Goal: Information Seeking & Learning: Learn about a topic

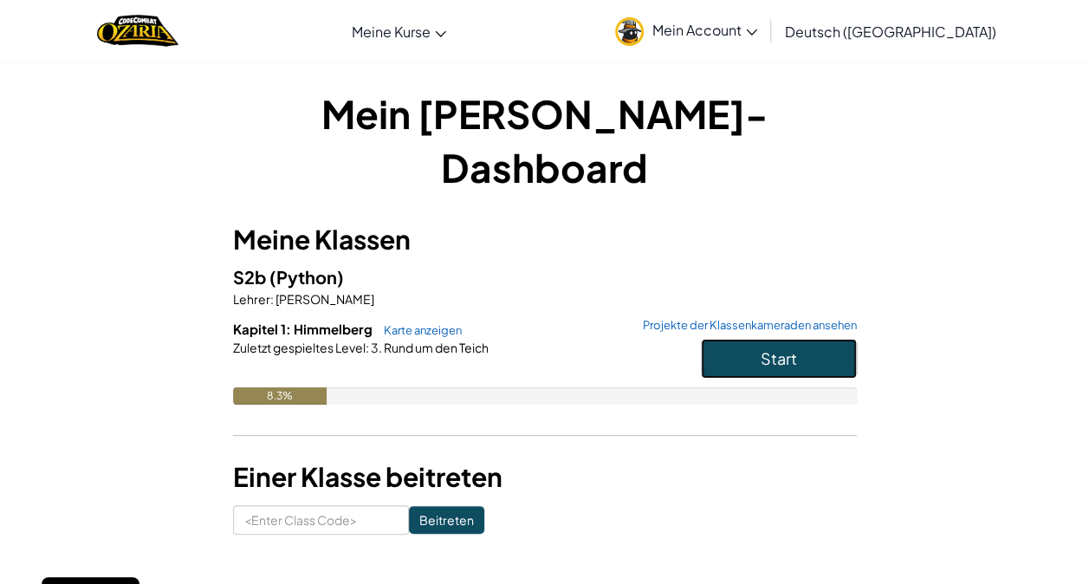
click at [779, 348] on span "Start" at bounding box center [779, 358] width 36 height 20
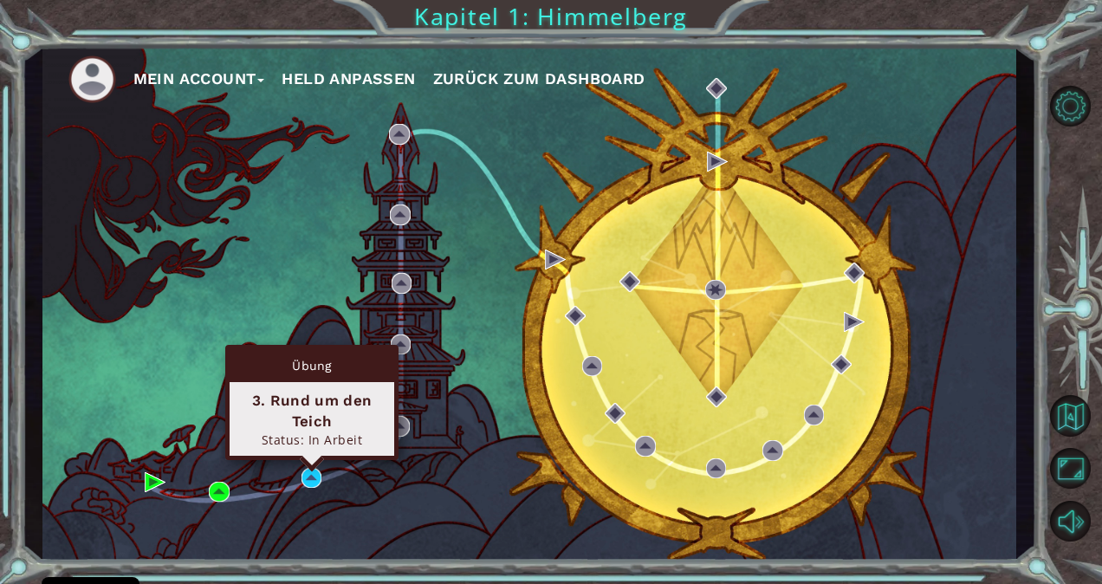
click at [313, 460] on div "Übung 3. Rund um den Teich Status: In Arbeit" at bounding box center [311, 402] width 173 height 115
click at [315, 416] on div "3. Rund um den Teich" at bounding box center [311, 411] width 149 height 42
click at [313, 475] on img at bounding box center [312, 478] width 21 height 21
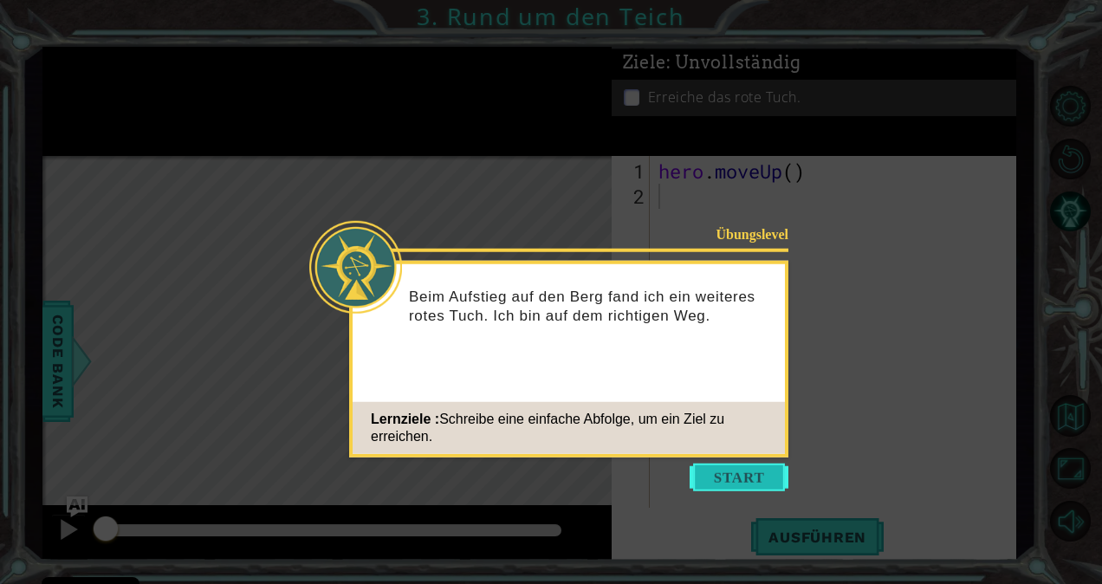
click at [730, 478] on button "Start" at bounding box center [739, 478] width 99 height 28
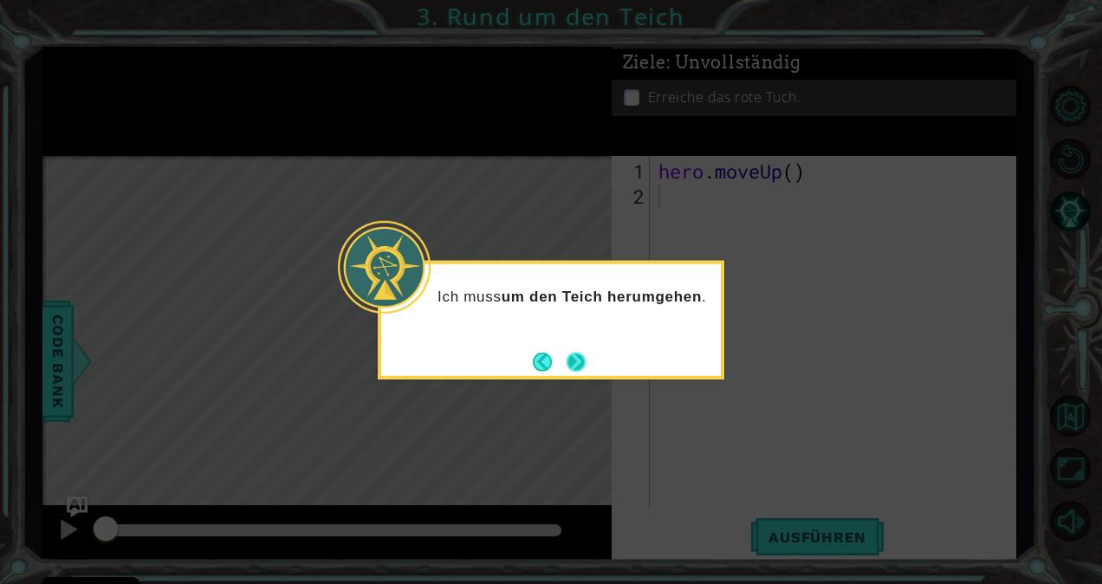
click at [586, 364] on button "Next" at bounding box center [576, 361] width 19 height 19
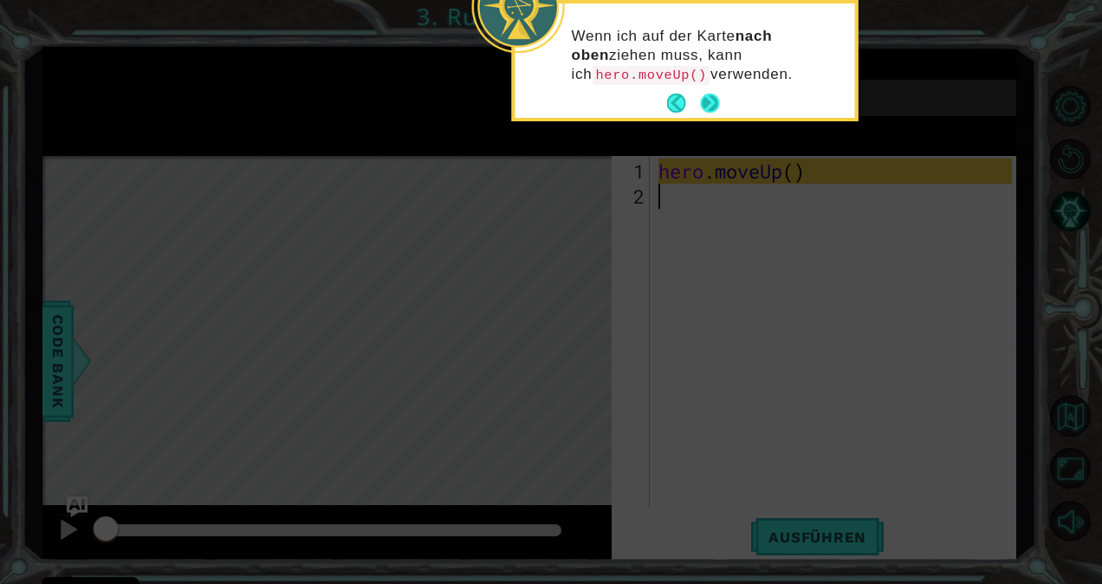
click at [713, 108] on button "Next" at bounding box center [710, 103] width 19 height 19
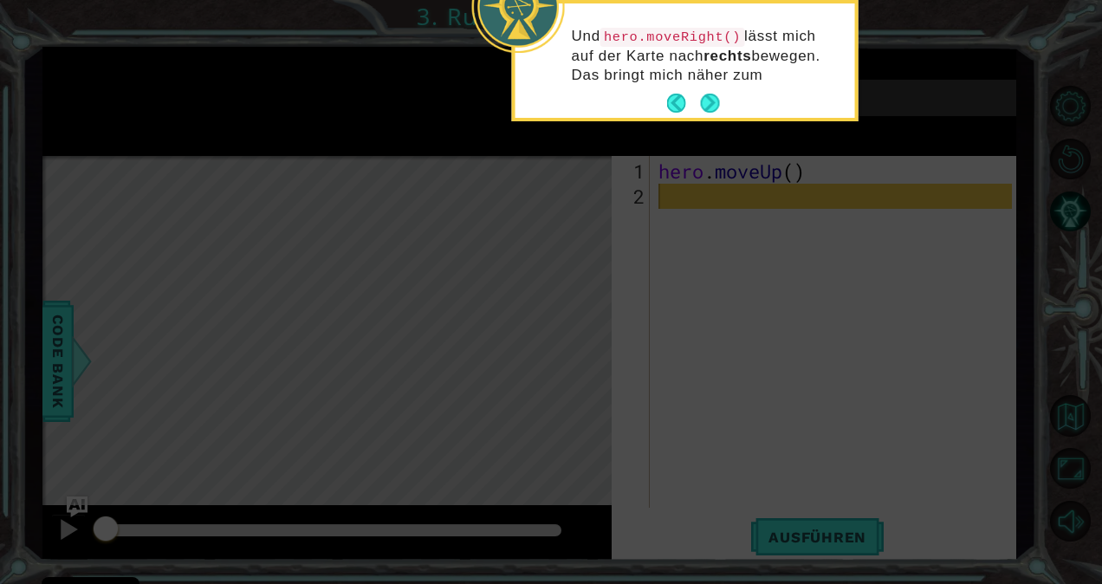
click at [713, 108] on button "Next" at bounding box center [710, 103] width 19 height 19
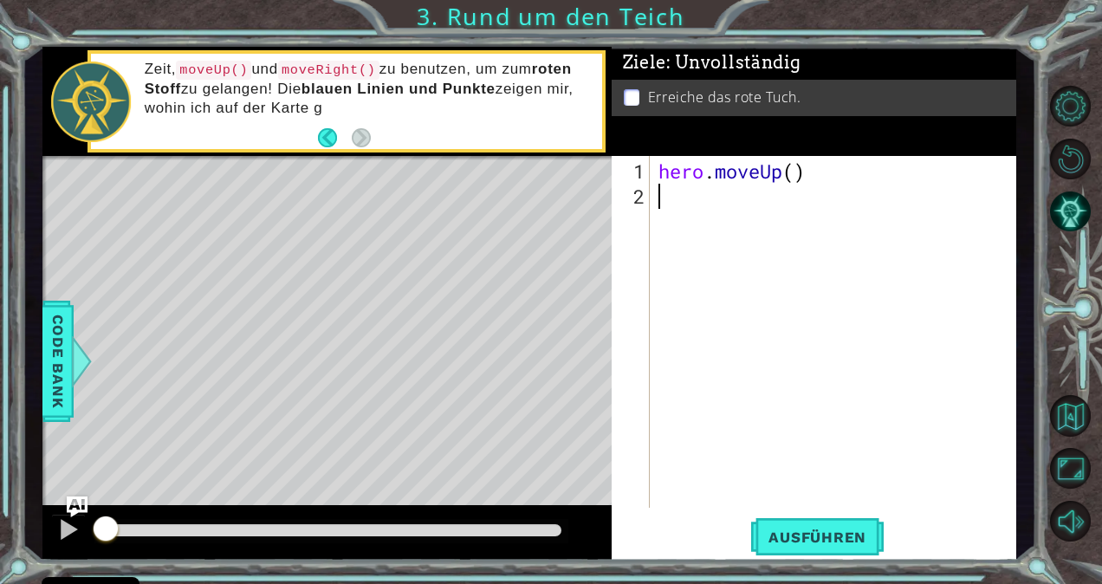
click at [728, 214] on div "hero . moveUp ( )" at bounding box center [838, 360] width 366 height 402
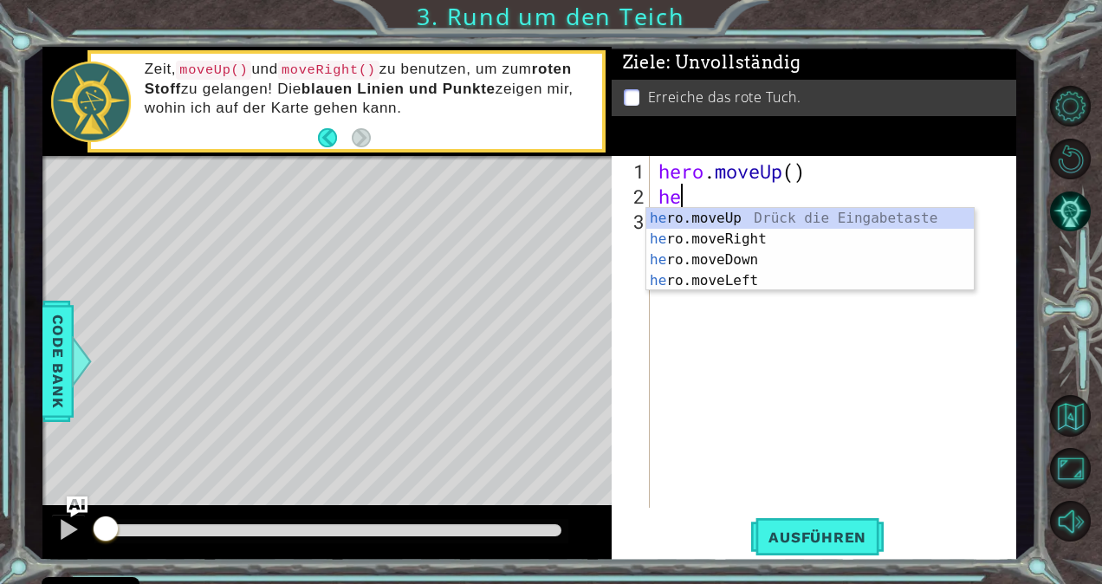
type textarea "hero"
click at [712, 213] on div "hero .moveUp Drück die Eingabetaste hero .moveRight Drück die Eingabetaste hero…" at bounding box center [811, 270] width 328 height 125
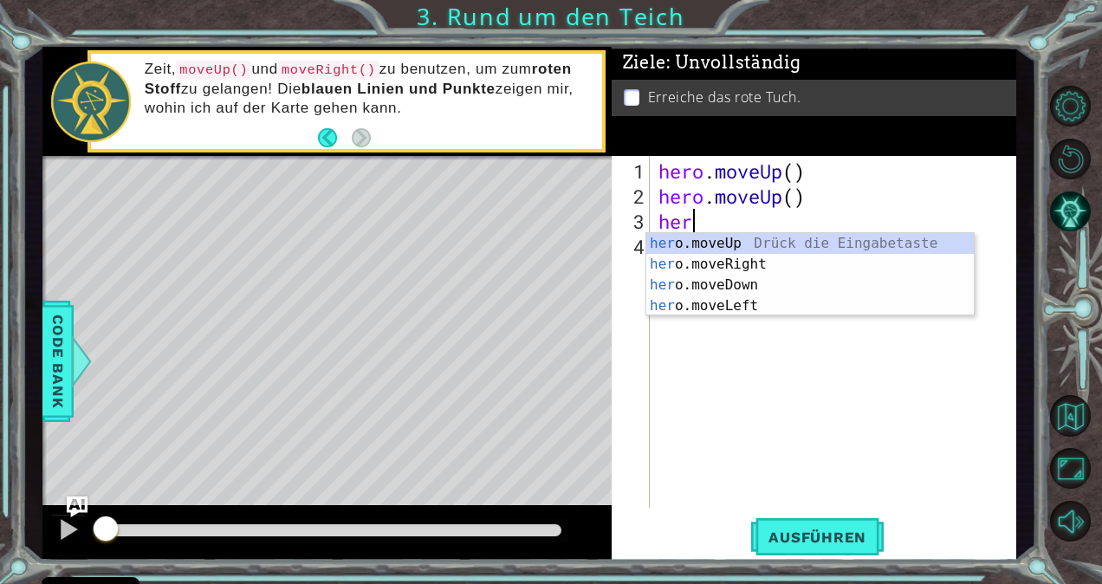
scroll to position [0, 0]
type textarea "hero"
click at [712, 262] on div "hero .moveUp Drück die Eingabetaste hero .moveRight Drück die Eingabetaste hero…" at bounding box center [811, 295] width 328 height 125
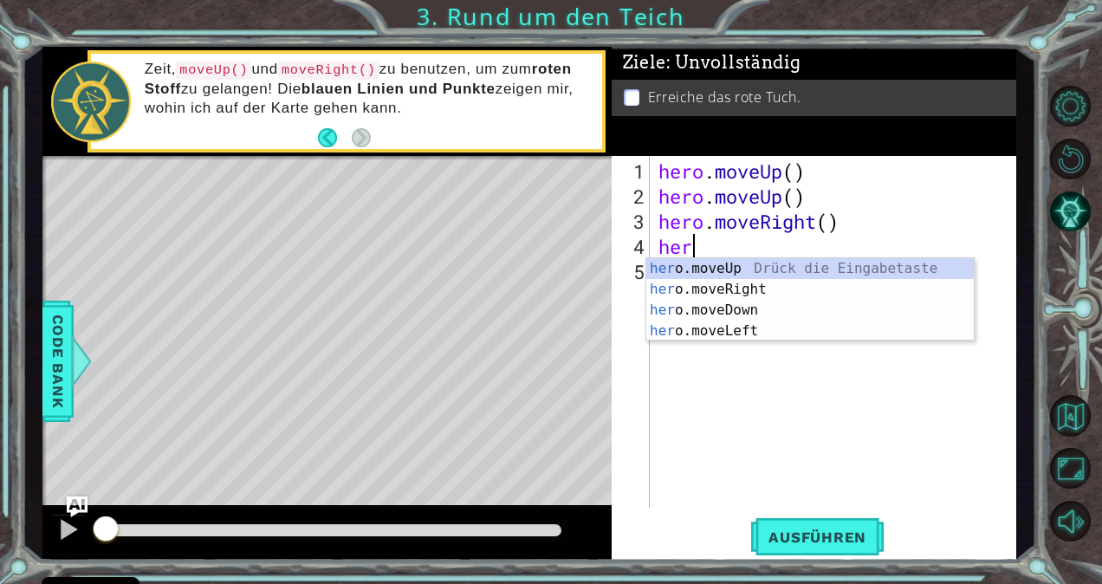
type textarea "hero"
click at [706, 260] on div "hero .moveUp Drück die Eingabetaste hero .moveRight Drück die Eingabetaste hero…" at bounding box center [811, 320] width 328 height 125
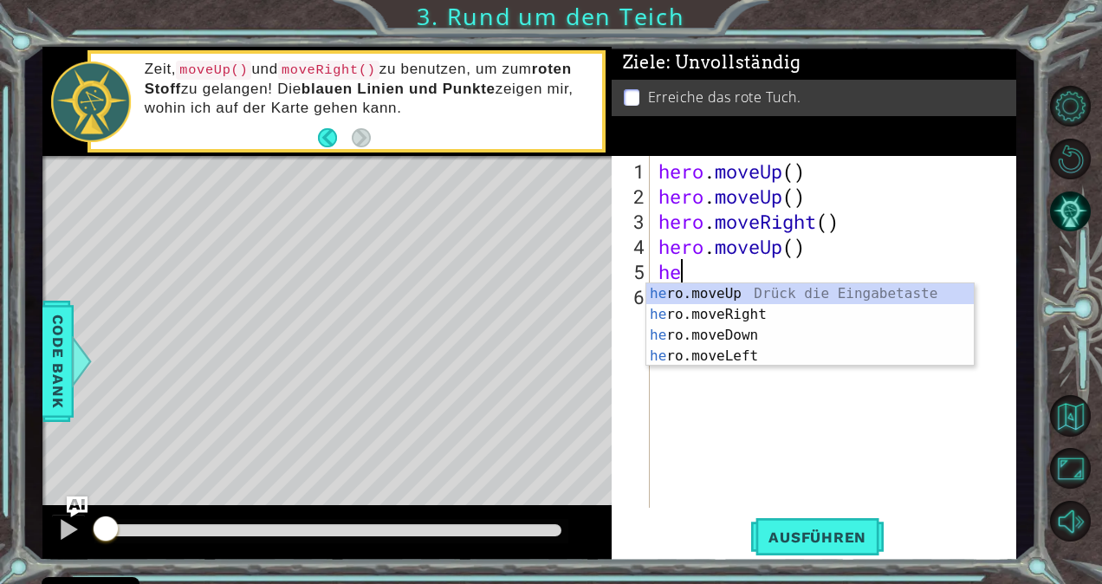
scroll to position [0, 0]
type textarea "hero"
click at [719, 293] on div "hero .moveUp Drück die Eingabetaste hero .moveRight Drück die Eingabetaste hero…" at bounding box center [811, 345] width 328 height 125
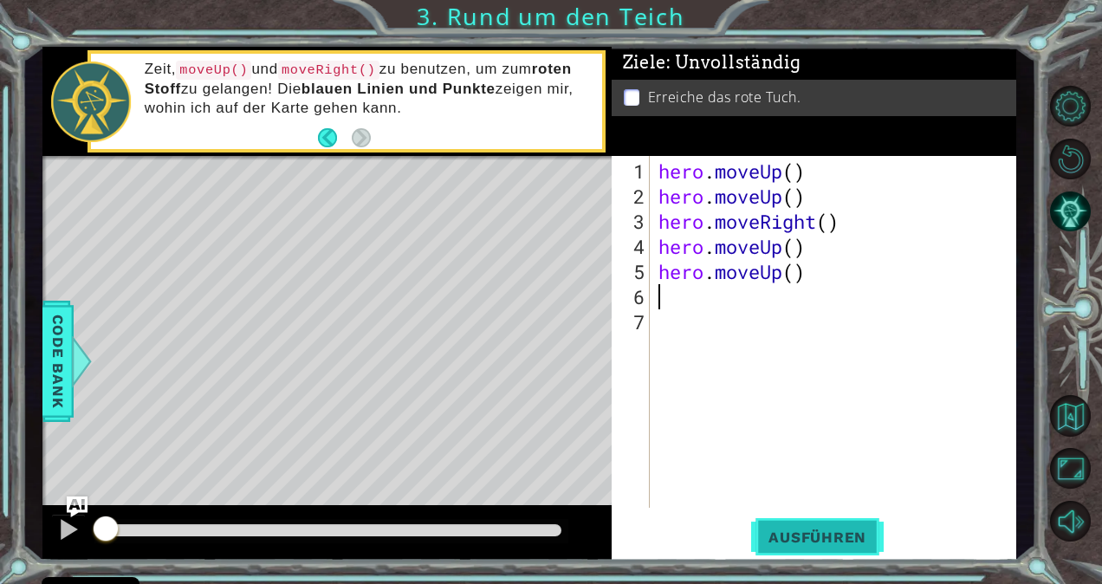
click at [806, 538] on span "Ausführen" at bounding box center [817, 537] width 133 height 17
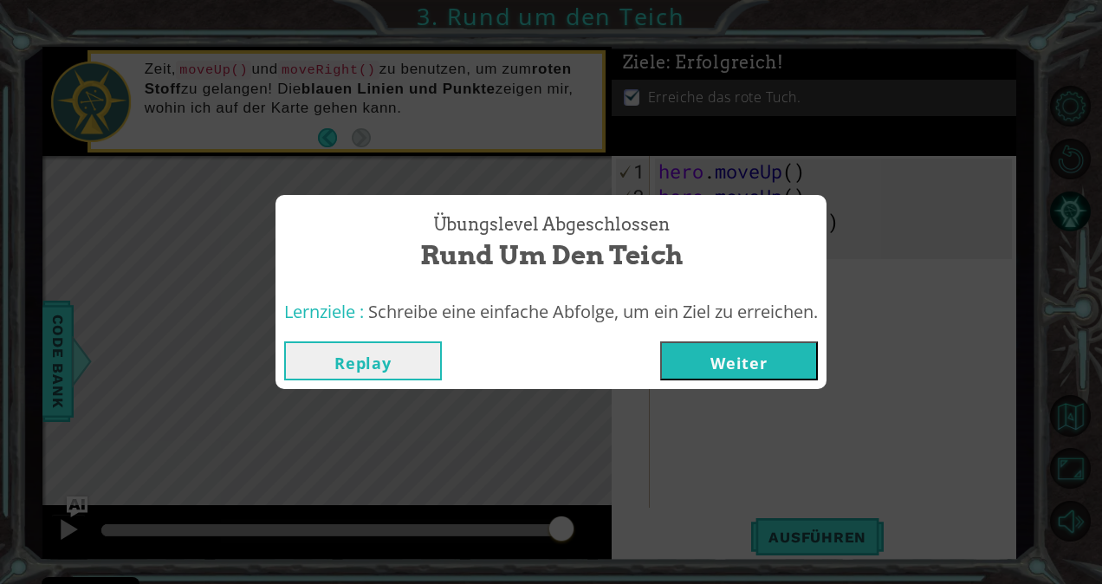
click at [799, 351] on button "Weiter" at bounding box center [739, 360] width 158 height 39
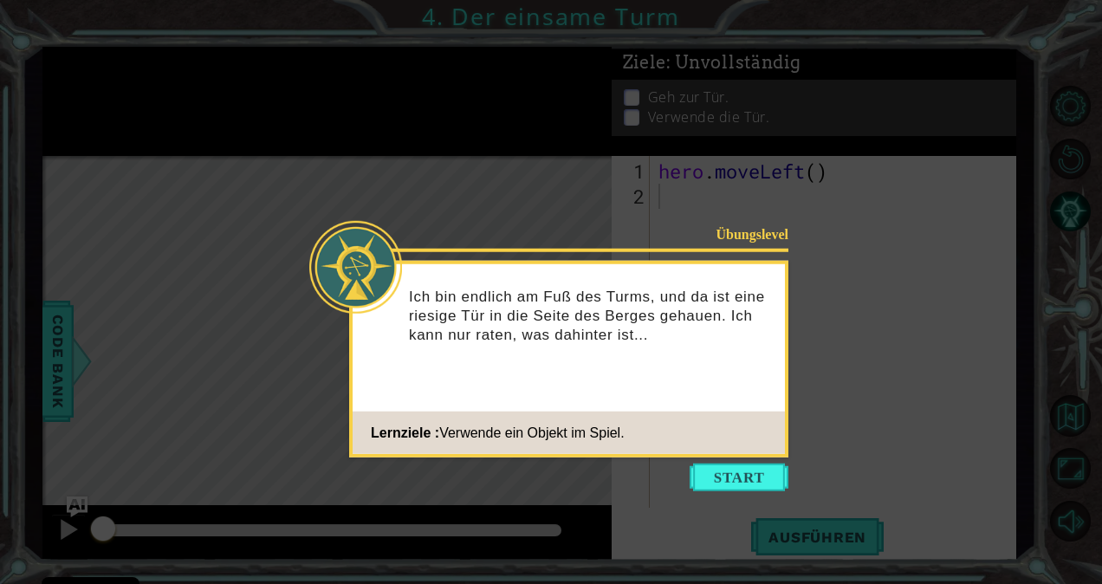
click at [749, 459] on icon at bounding box center [551, 292] width 1102 height 584
click at [743, 486] on button "Start" at bounding box center [739, 478] width 99 height 28
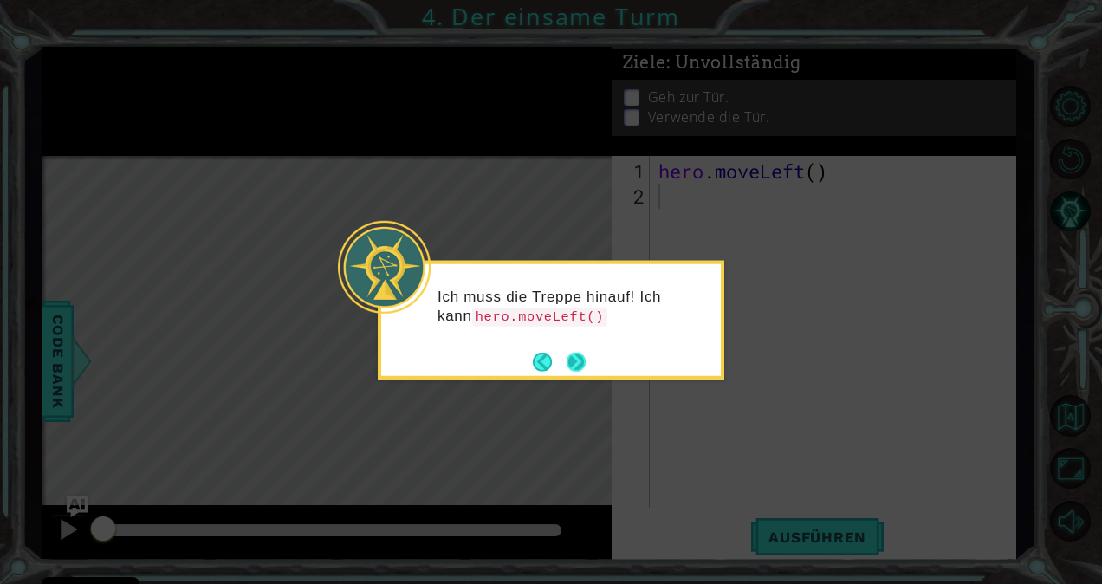
click at [574, 369] on button "Next" at bounding box center [576, 361] width 19 height 19
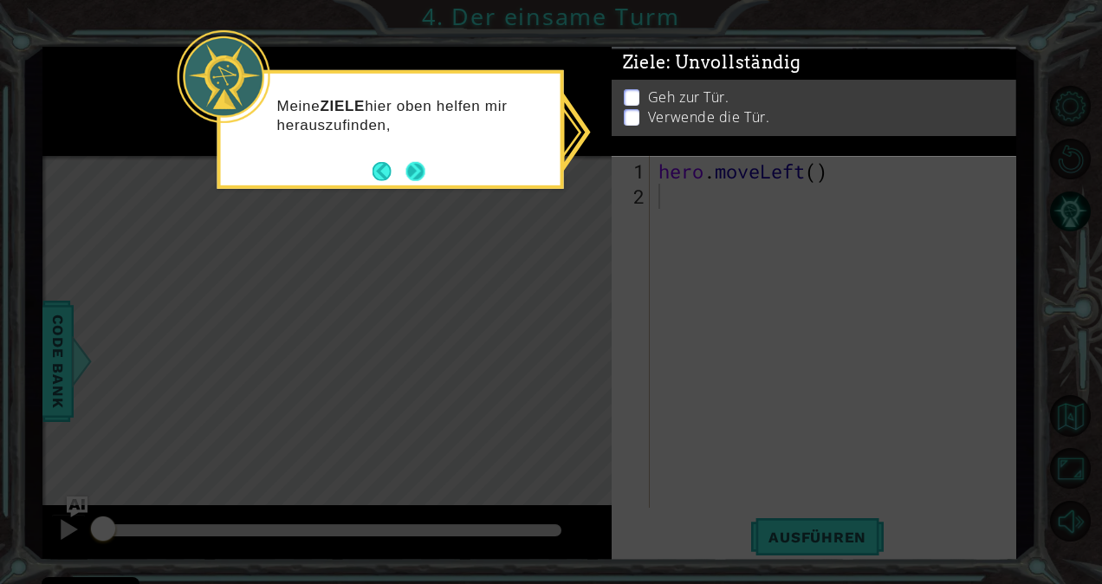
click at [418, 175] on button "Next" at bounding box center [415, 171] width 19 height 19
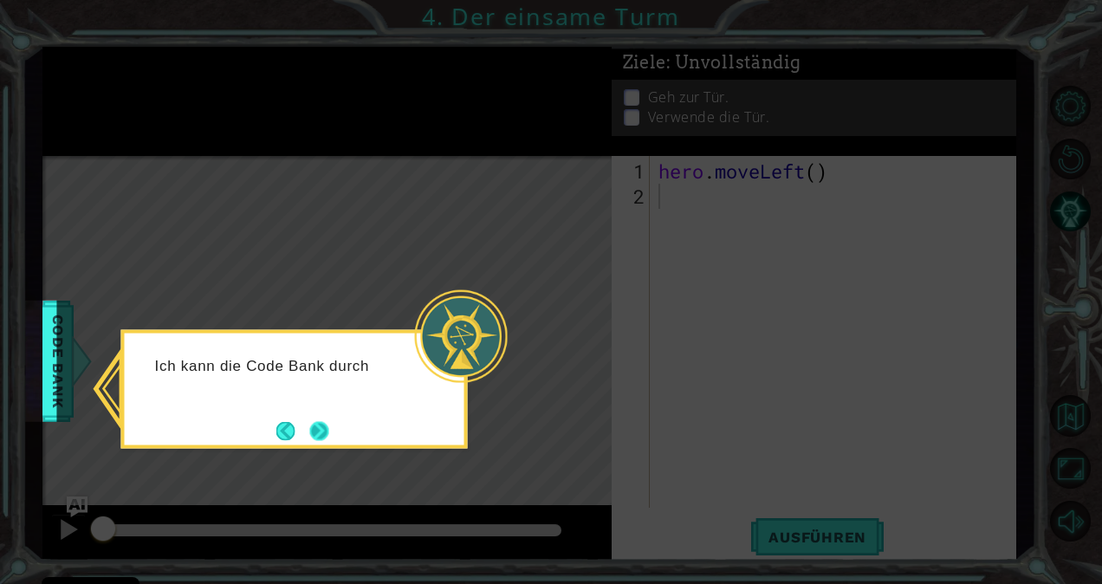
click at [310, 430] on button "Next" at bounding box center [319, 430] width 19 height 19
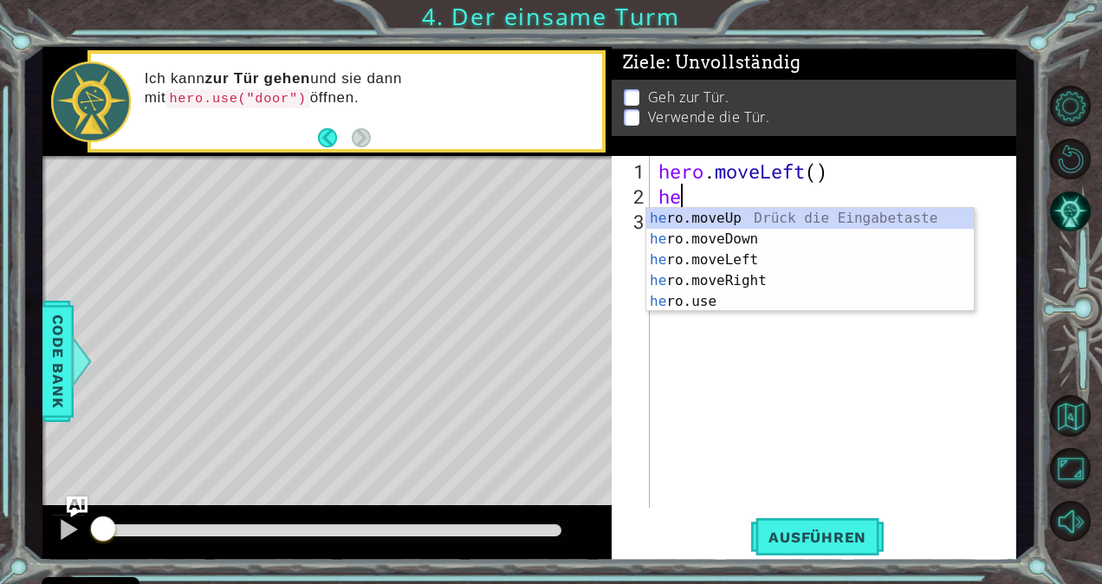
type textarea "hero"
click at [746, 257] on div "hero .moveUp Drück die Eingabetaste hero .moveDown Drück die Eingabetaste hero …" at bounding box center [811, 281] width 328 height 146
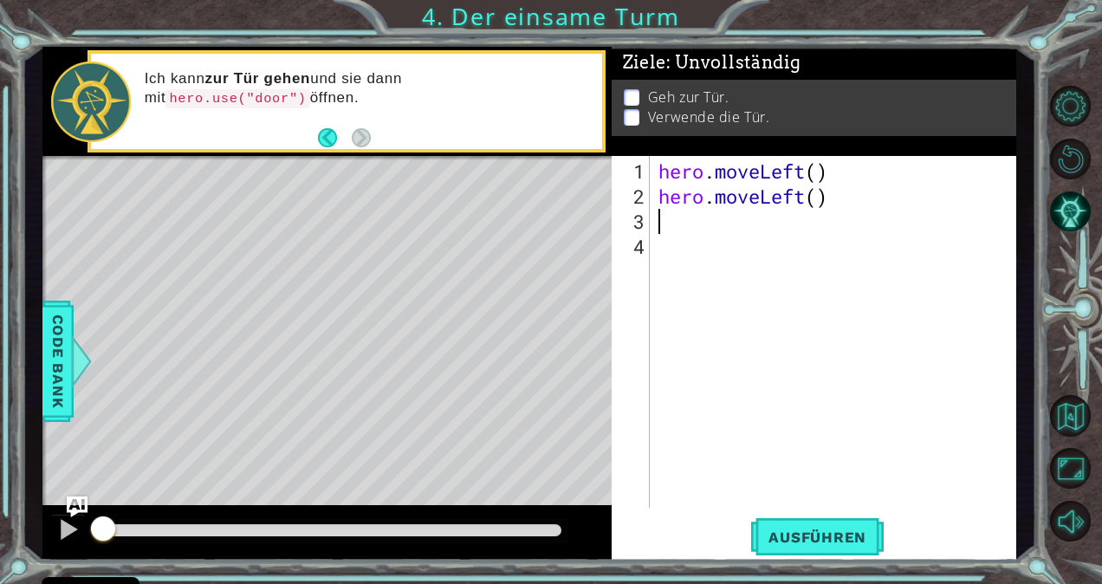
scroll to position [0, 0]
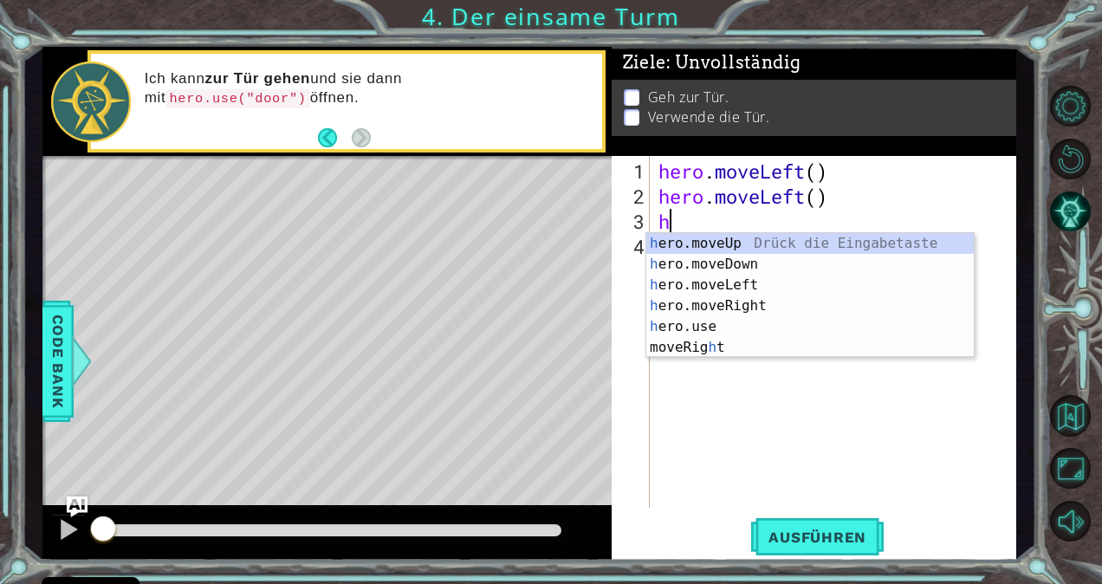
type textarea "hero"
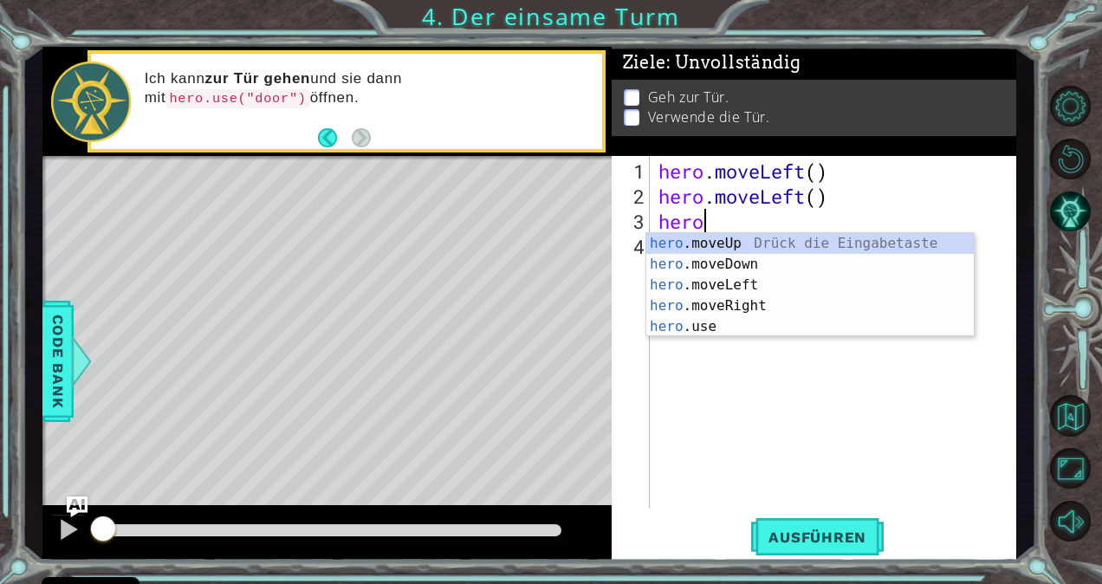
scroll to position [0, 1]
click at [752, 282] on div "hero .moveUp Drück die Eingabetaste hero .moveDown Drück die Eingabetaste hero …" at bounding box center [811, 306] width 328 height 146
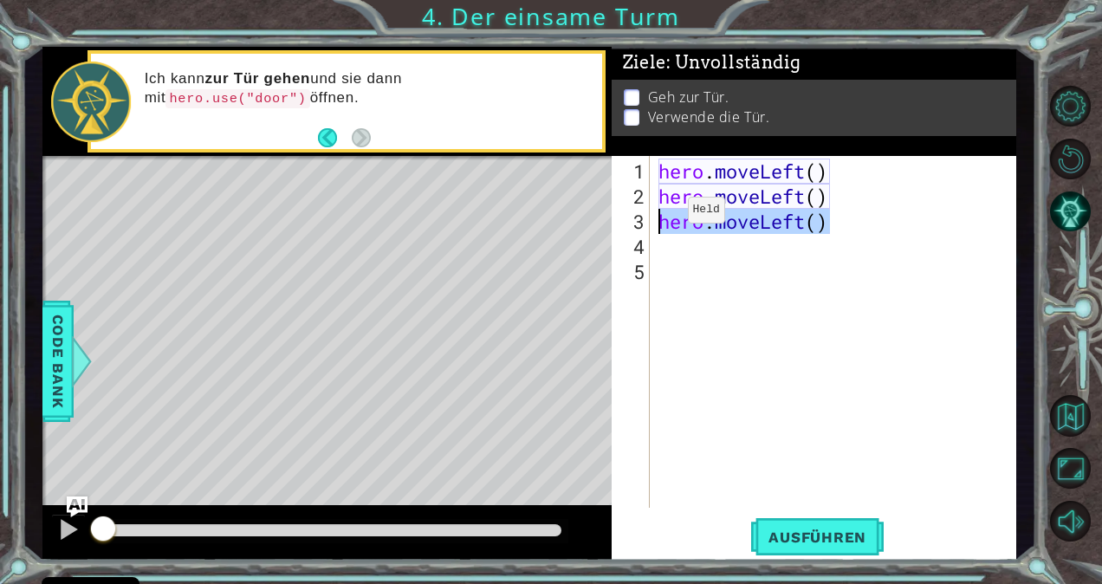
drag, startPoint x: 832, startPoint y: 217, endPoint x: 662, endPoint y: 218, distance: 169.9
click at [662, 218] on div "hero . moveLeft ( ) hero . moveLeft ( ) hero . moveLeft ( )" at bounding box center [838, 360] width 366 height 402
type textarea "hero.moveLeft()"
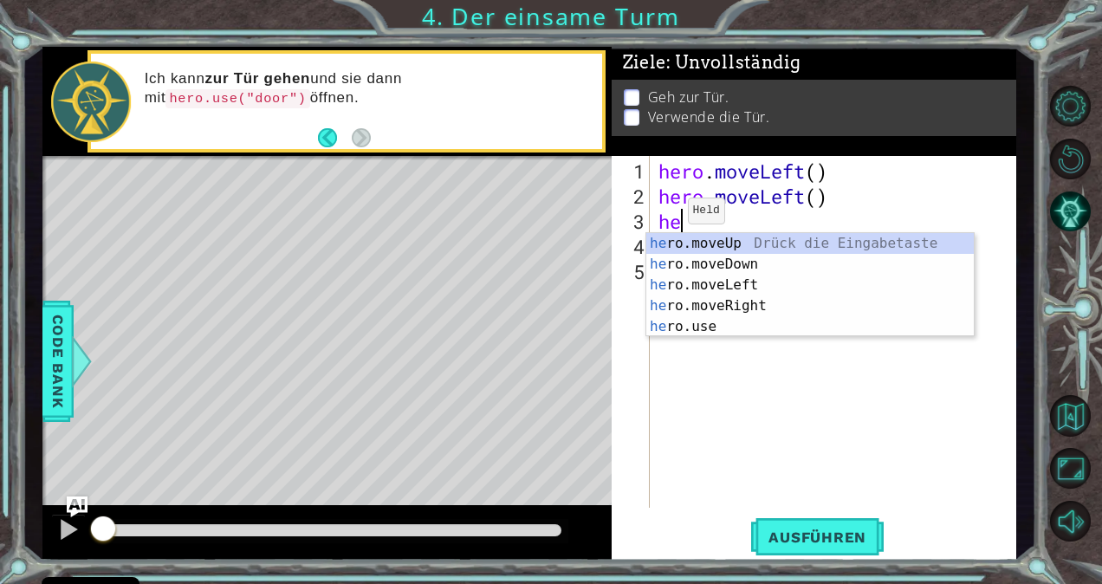
type textarea "hero"
click at [681, 233] on div "hero .moveUp Drück die Eingabetaste hero .moveDown Drück die Eingabetaste hero …" at bounding box center [811, 306] width 328 height 146
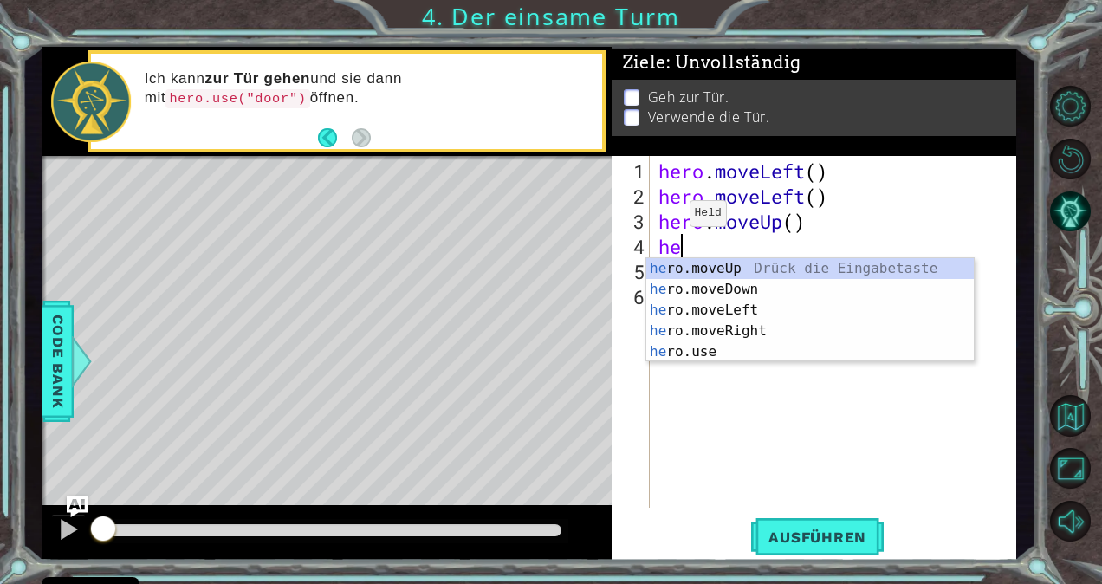
scroll to position [0, 0]
type textarea "hero"
click at [692, 266] on div "hero .moveUp Drück die Eingabetaste hero .moveDown Drück die Eingabetaste hero …" at bounding box center [811, 331] width 328 height 146
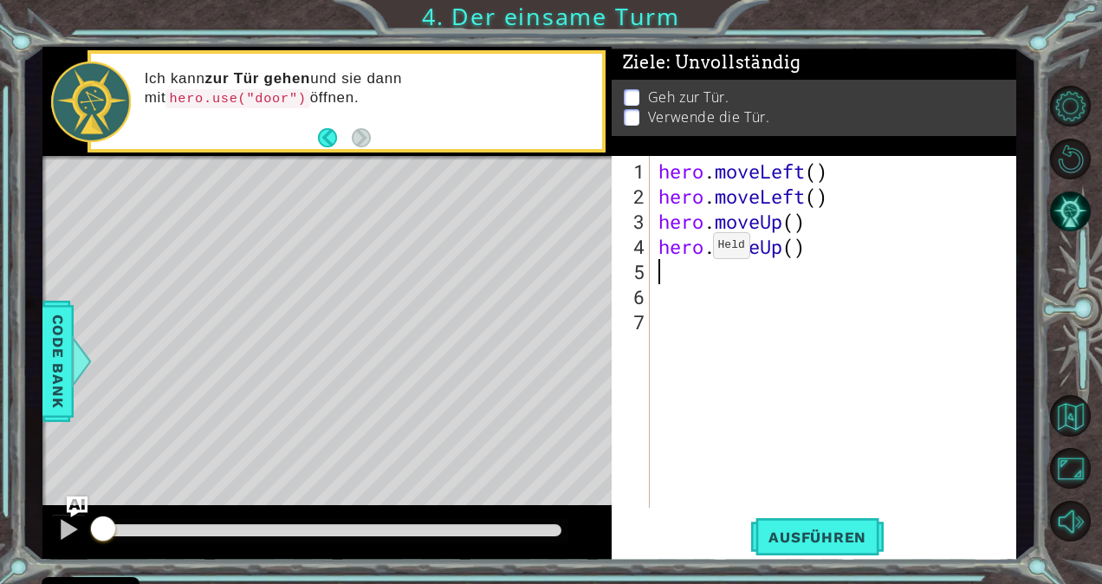
scroll to position [0, 0]
type textarea "h"
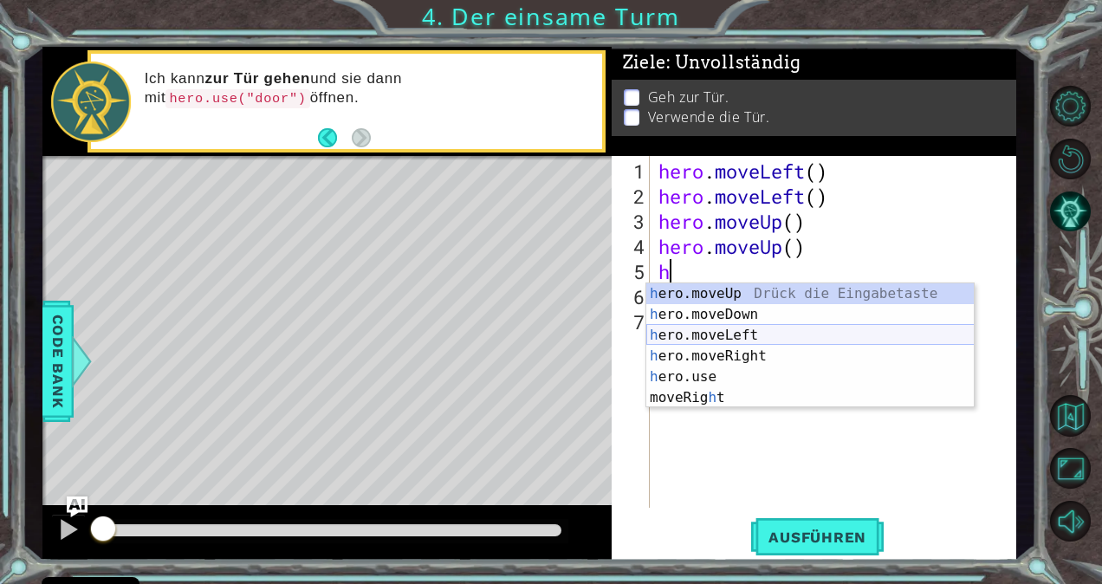
click at [704, 344] on div "h ero.moveUp Drück die Eingabetaste h ero.moveDown Drück die Eingabetaste h ero…" at bounding box center [811, 366] width 328 height 166
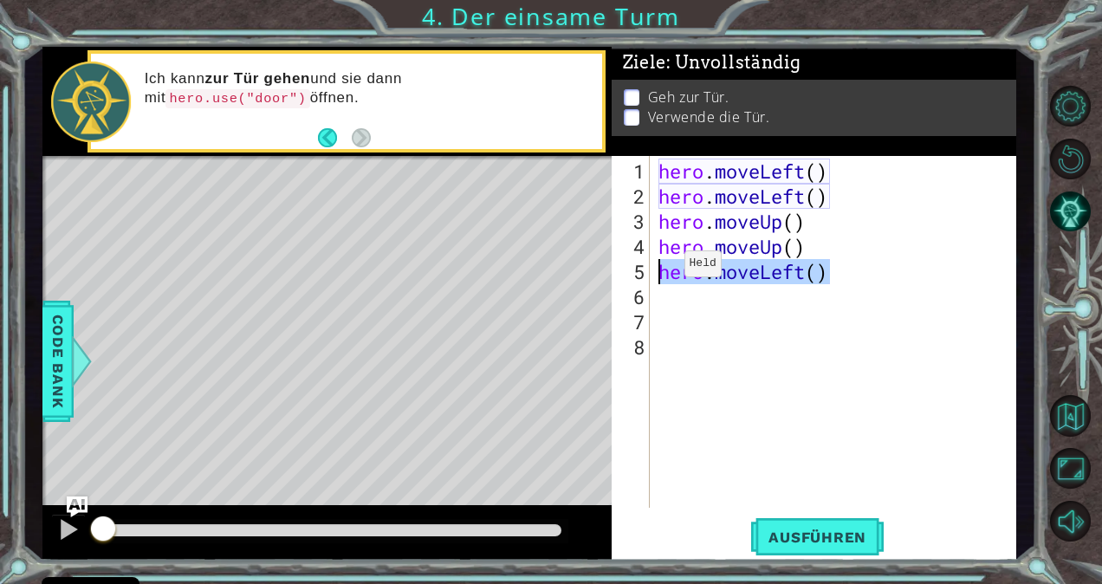
drag, startPoint x: 831, startPoint y: 273, endPoint x: 658, endPoint y: 270, distance: 173.4
click at [658, 270] on div "hero . moveLeft ( ) hero . moveLeft ( ) hero . moveUp ( ) hero . moveUp ( ) her…" at bounding box center [838, 360] width 366 height 402
type textarea "hero.moveLeft()"
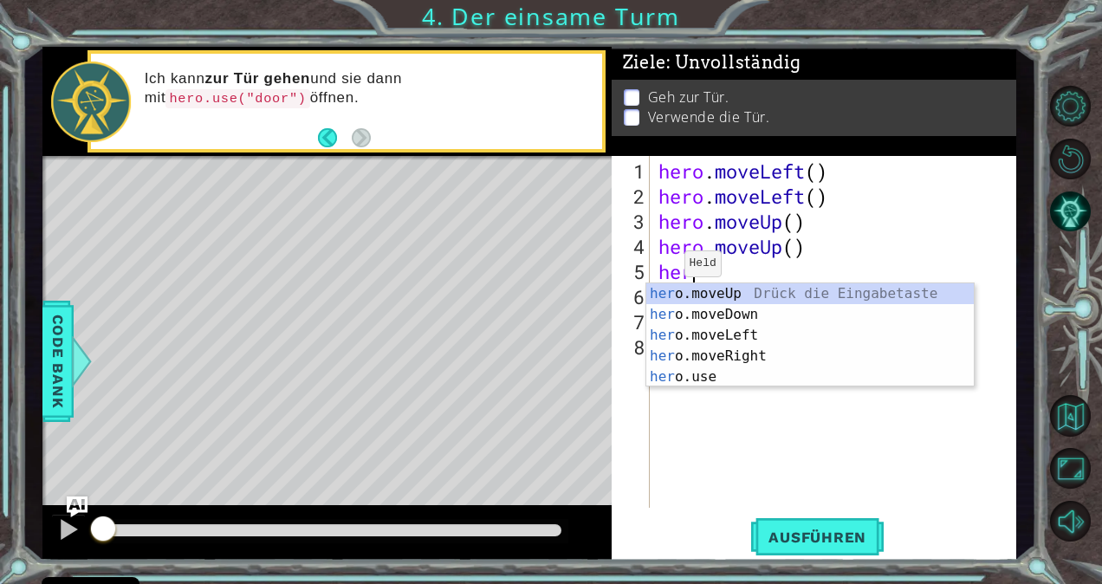
type textarea "hero"
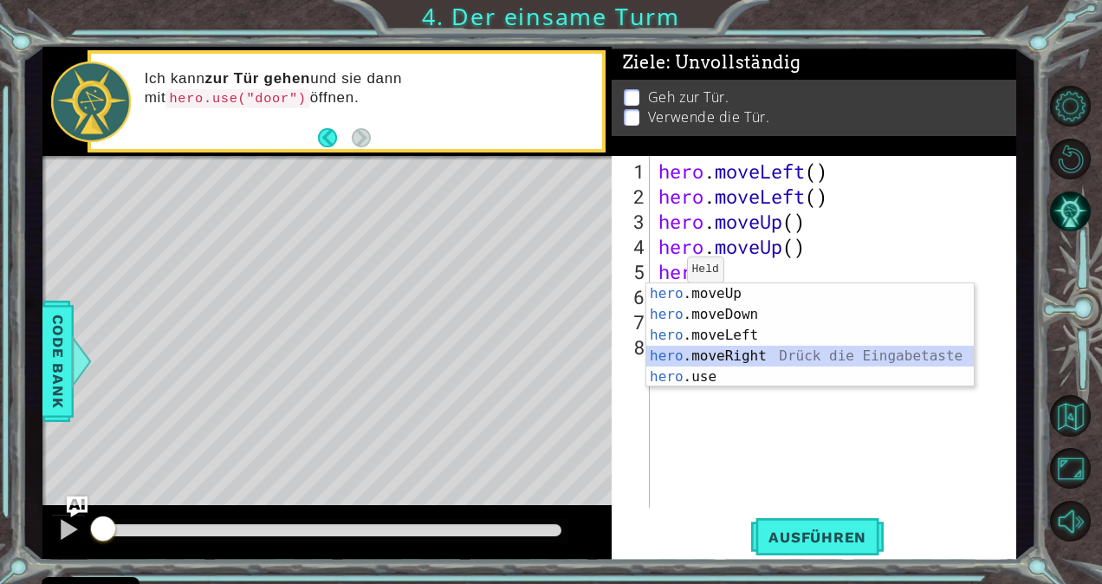
click at [717, 352] on div "hero .moveUp Drück die Eingabetaste hero .moveDown Drück die Eingabetaste hero …" at bounding box center [811, 356] width 328 height 146
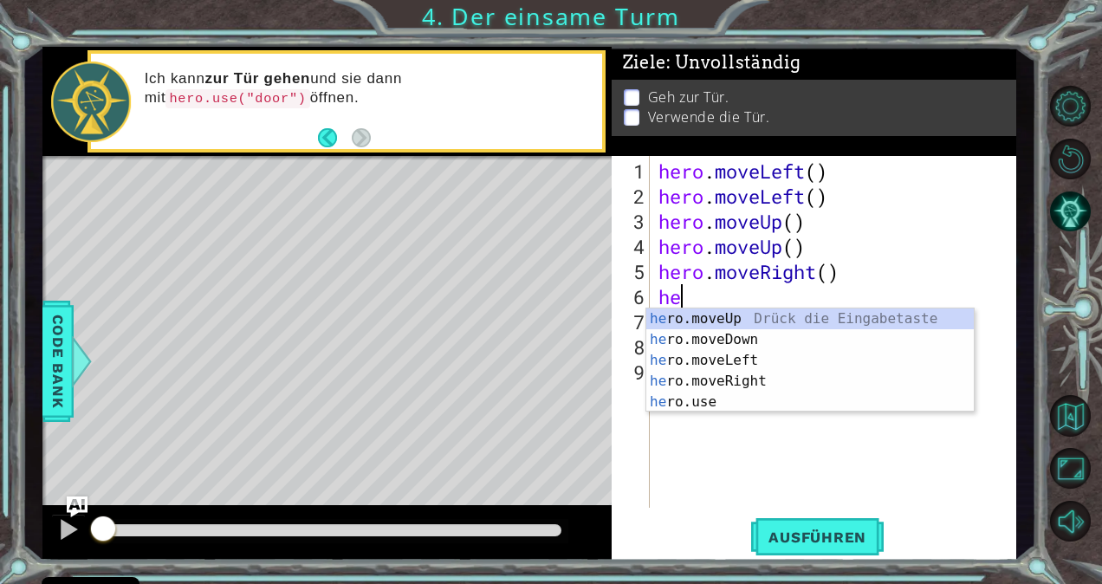
type textarea "hero"
click at [728, 380] on div "hero .moveUp Drück die Eingabetaste hero .moveDown Drück die Eingabetaste hero …" at bounding box center [811, 382] width 328 height 146
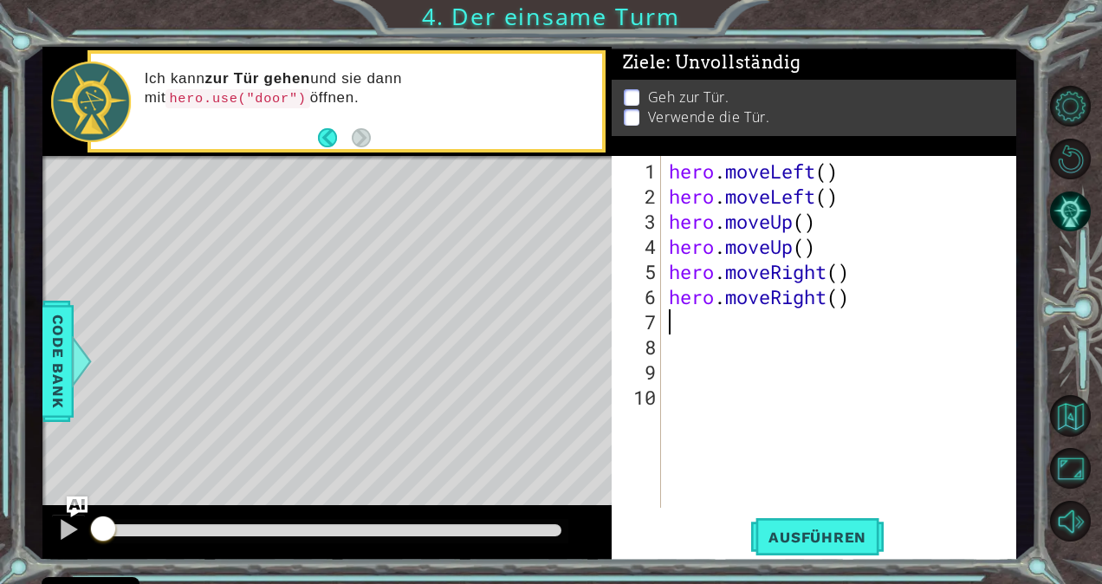
scroll to position [0, 0]
click at [815, 536] on span "Ausführen" at bounding box center [817, 537] width 133 height 17
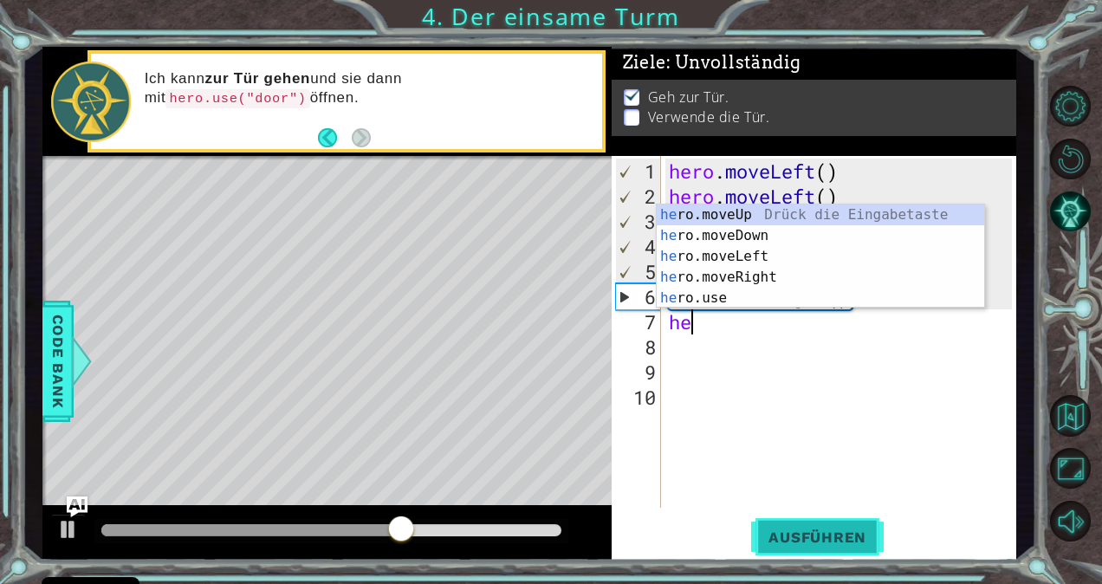
scroll to position [0, 1]
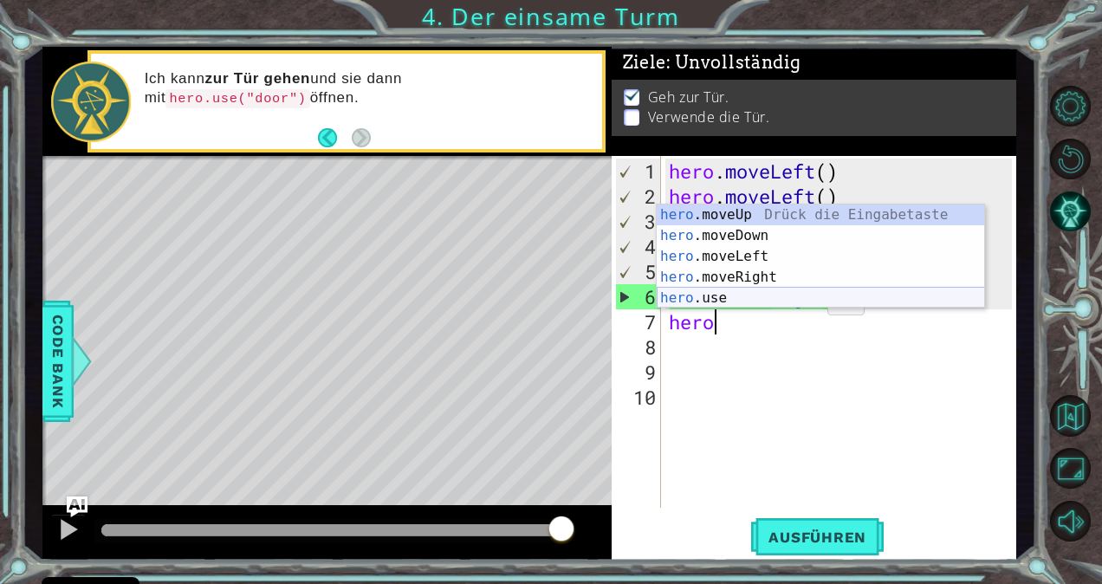
click at [809, 292] on div "hero .moveUp Drück die Eingabetaste hero .moveDown Drück die Eingabetaste hero …" at bounding box center [821, 278] width 328 height 146
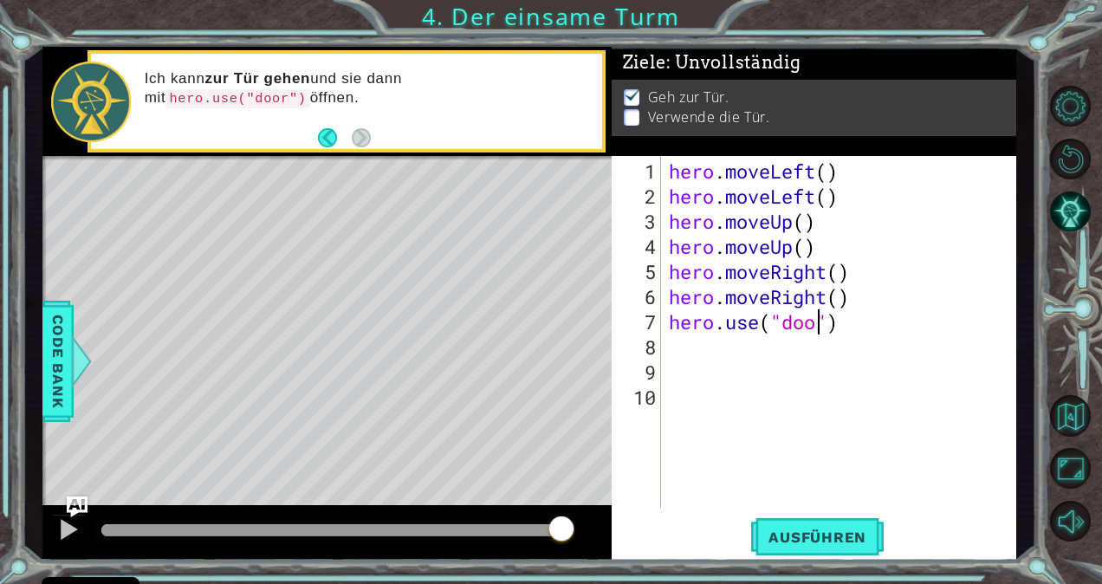
scroll to position [0, 7]
type textarea "hero.use("door")"
click at [841, 524] on button "Ausführen" at bounding box center [817, 537] width 133 height 41
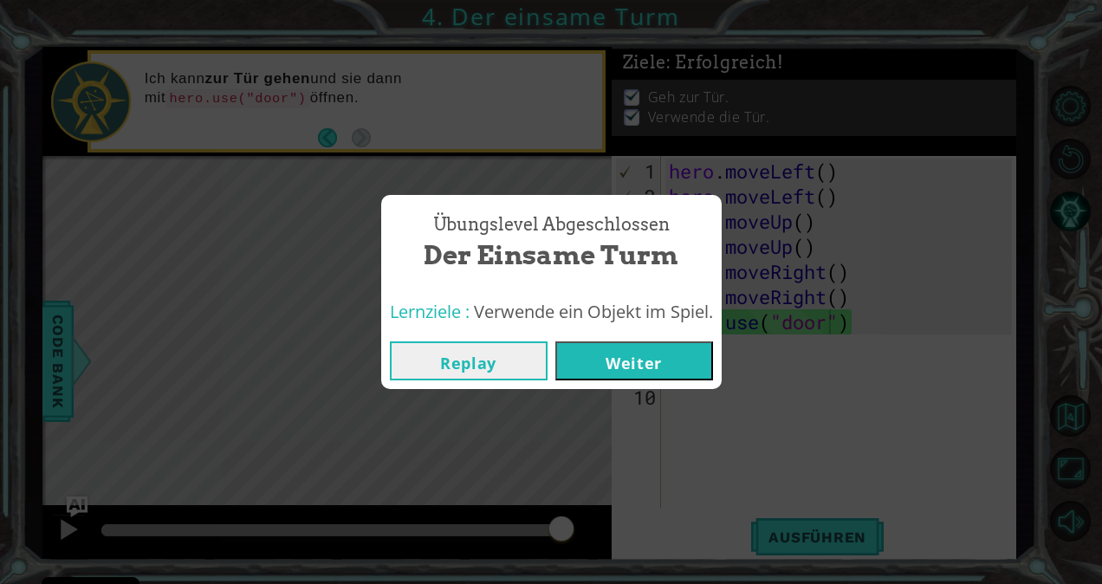
click at [632, 356] on button "Weiter" at bounding box center [635, 360] width 158 height 39
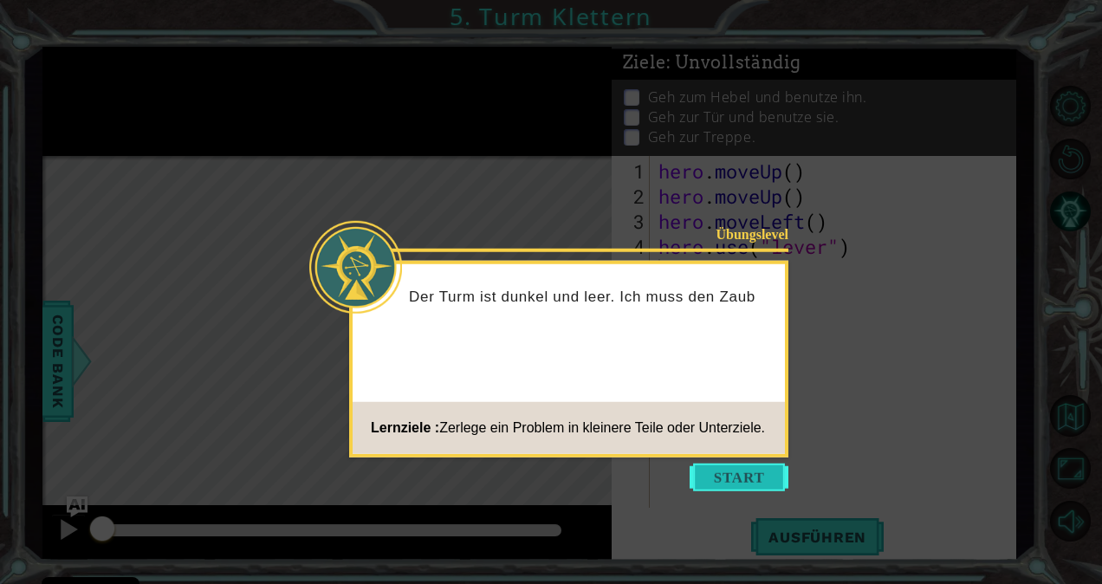
click at [738, 471] on button "Start" at bounding box center [739, 478] width 99 height 28
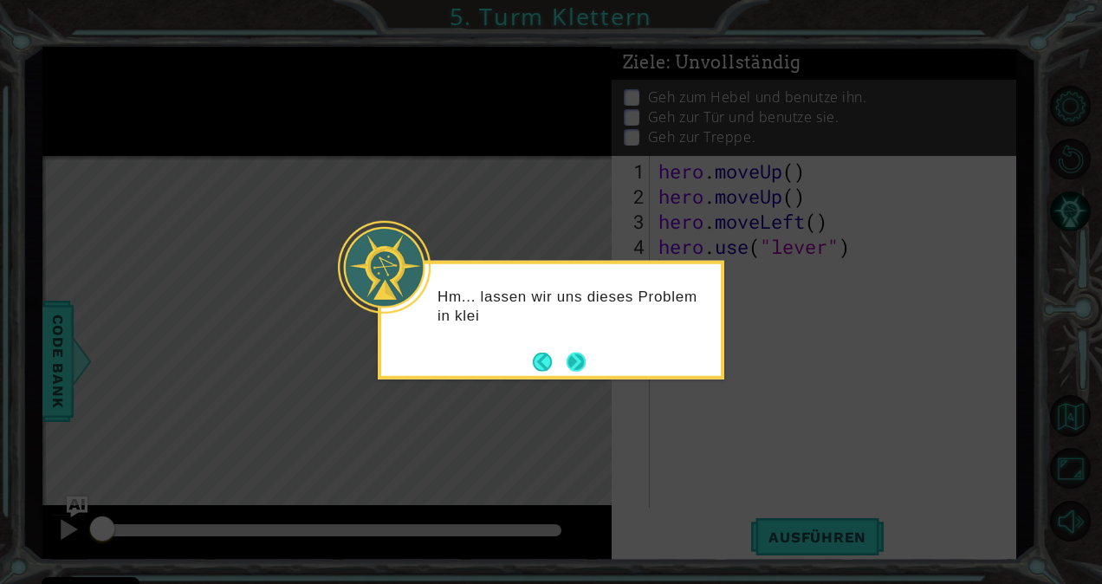
click at [582, 352] on button "Next" at bounding box center [576, 361] width 19 height 19
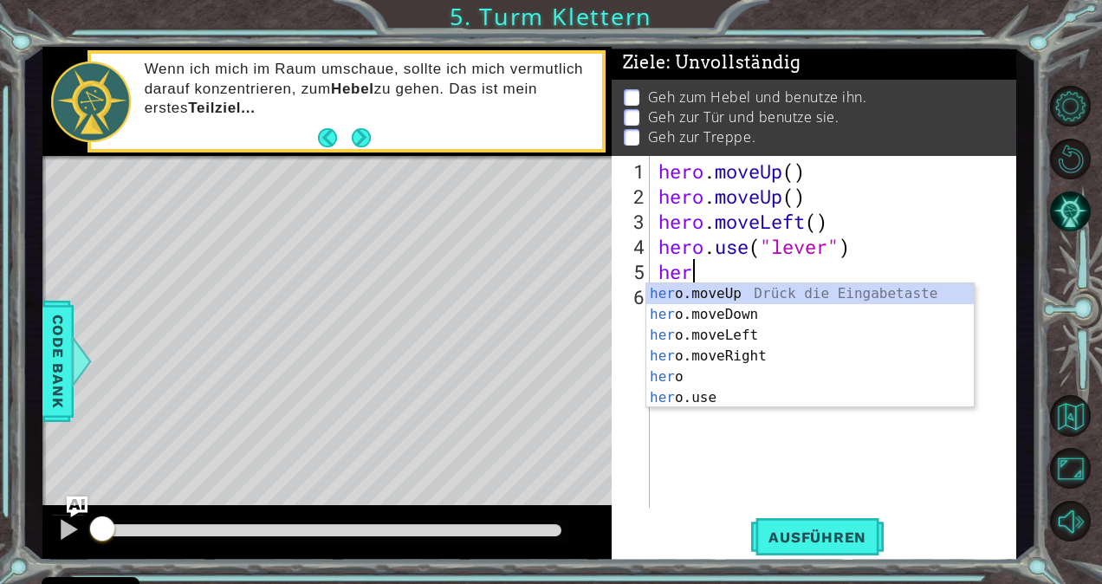
type textarea "hero"
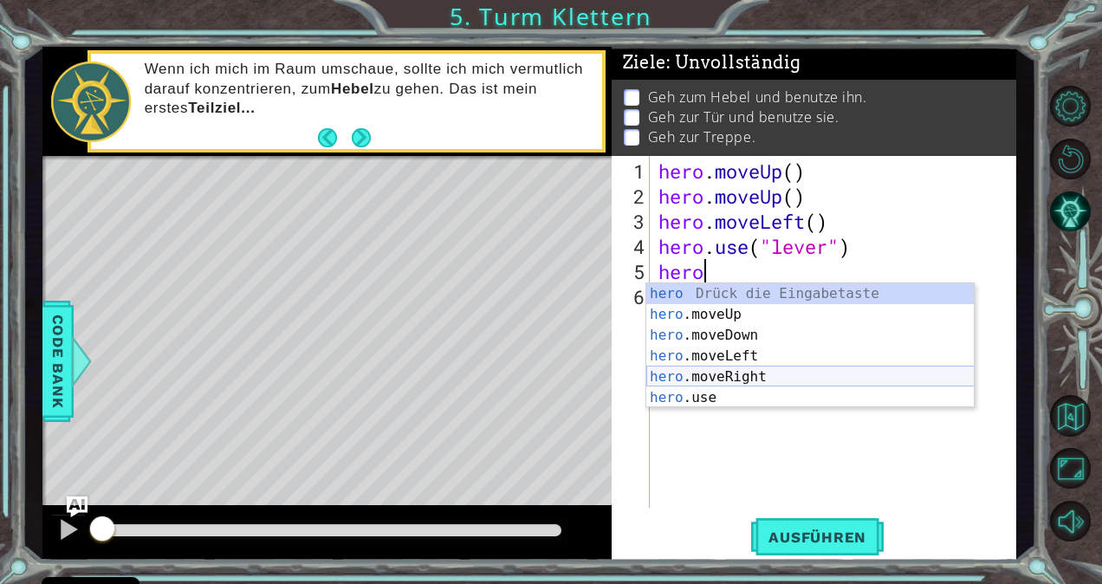
click at [714, 371] on div "hero Drück die Eingabetaste hero .moveUp Drück die Eingabetaste hero .moveDown …" at bounding box center [811, 366] width 328 height 166
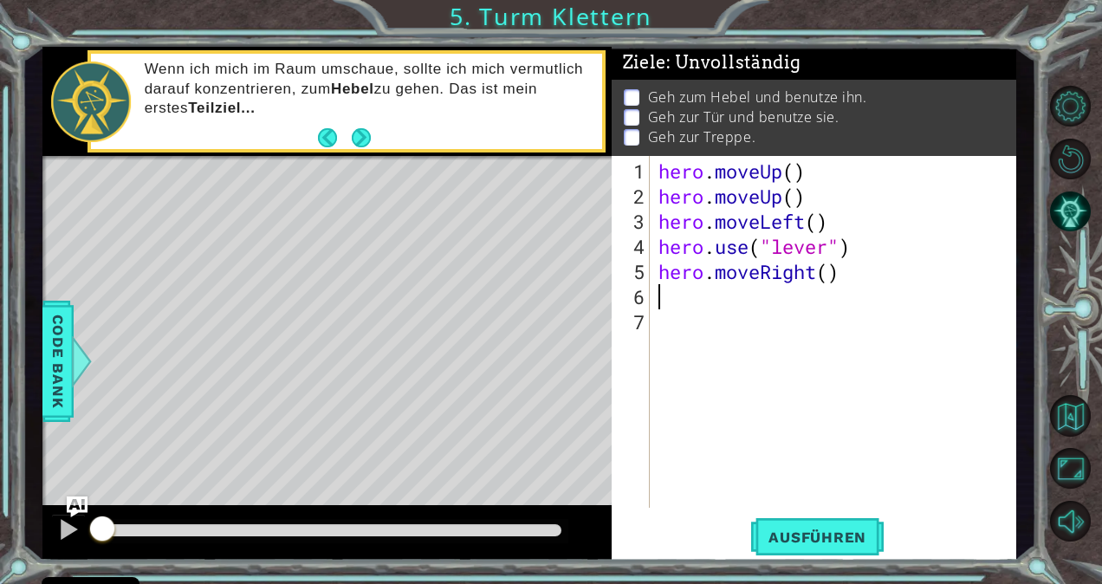
scroll to position [0, 0]
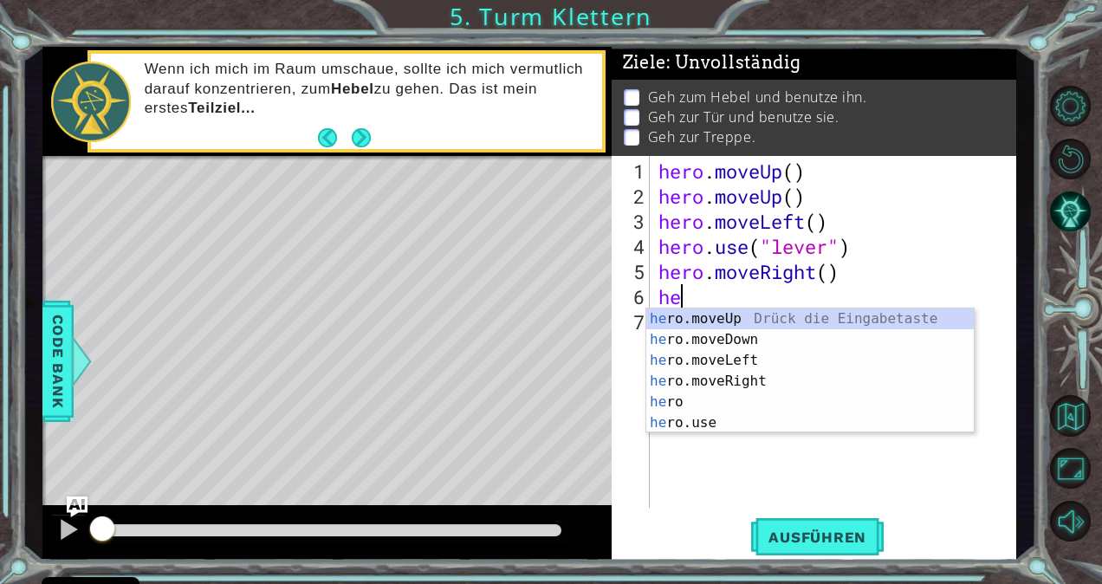
type textarea "hero"
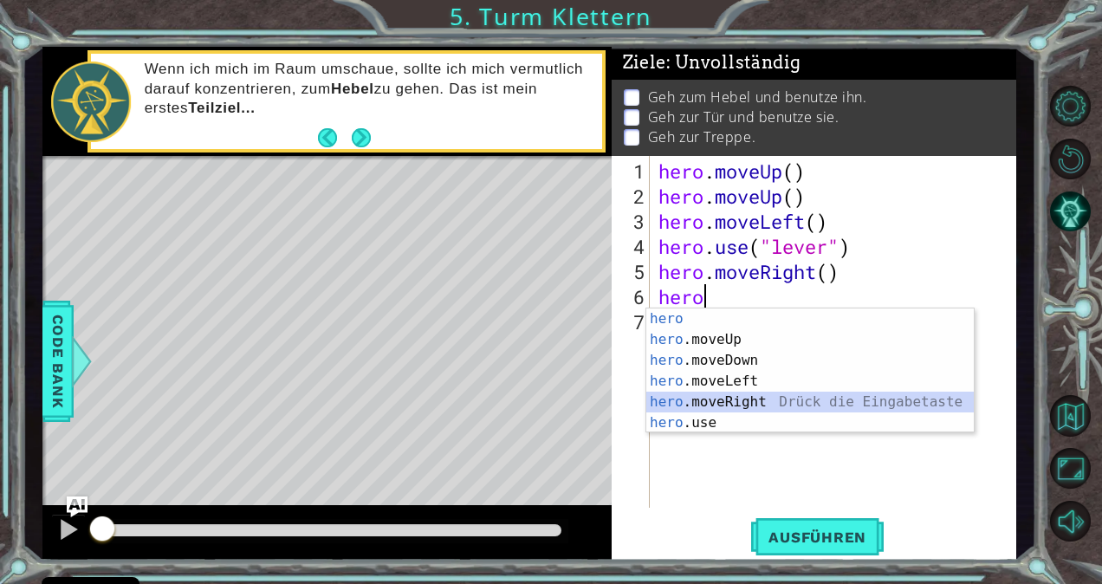
click at [766, 402] on div "hero Drück die Eingabetaste hero .moveUp Drück die Eingabetaste hero .moveDown …" at bounding box center [811, 392] width 328 height 166
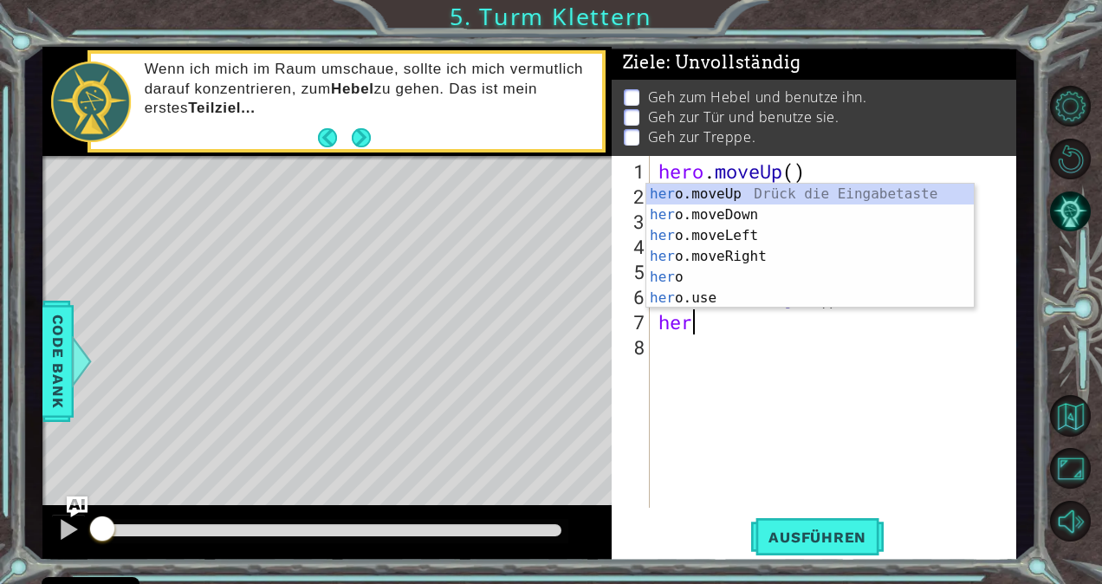
scroll to position [0, 0]
type textarea "hero"
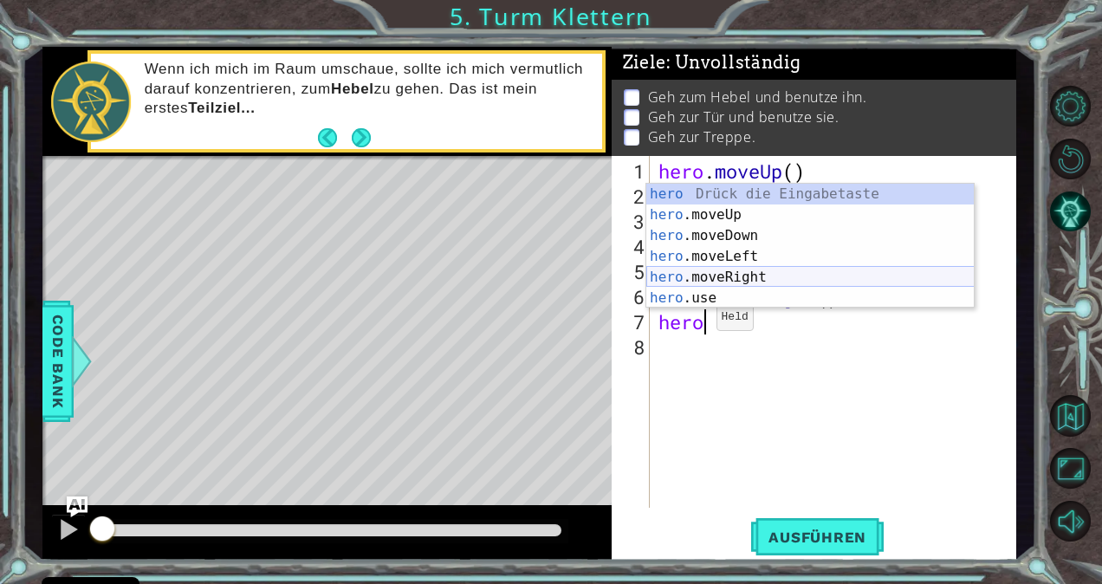
click at [758, 272] on div "hero Drück die Eingabetaste hero .moveUp Drück die Eingabetaste hero .moveDown …" at bounding box center [811, 267] width 328 height 166
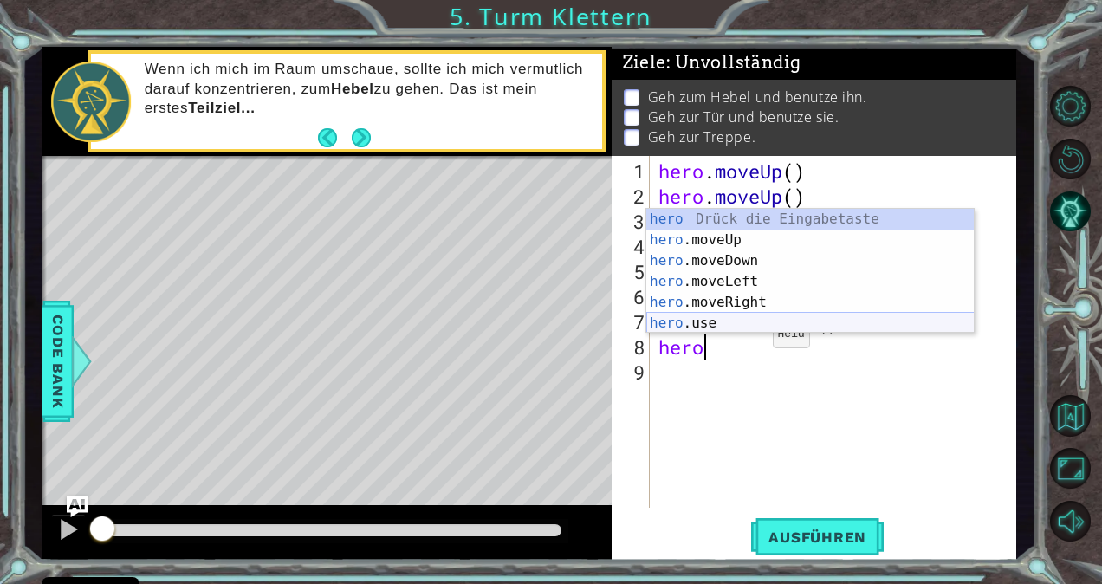
click at [744, 319] on div "hero Drück die Eingabetaste hero .moveUp Drück die Eingabetaste hero .moveDown …" at bounding box center [811, 292] width 328 height 166
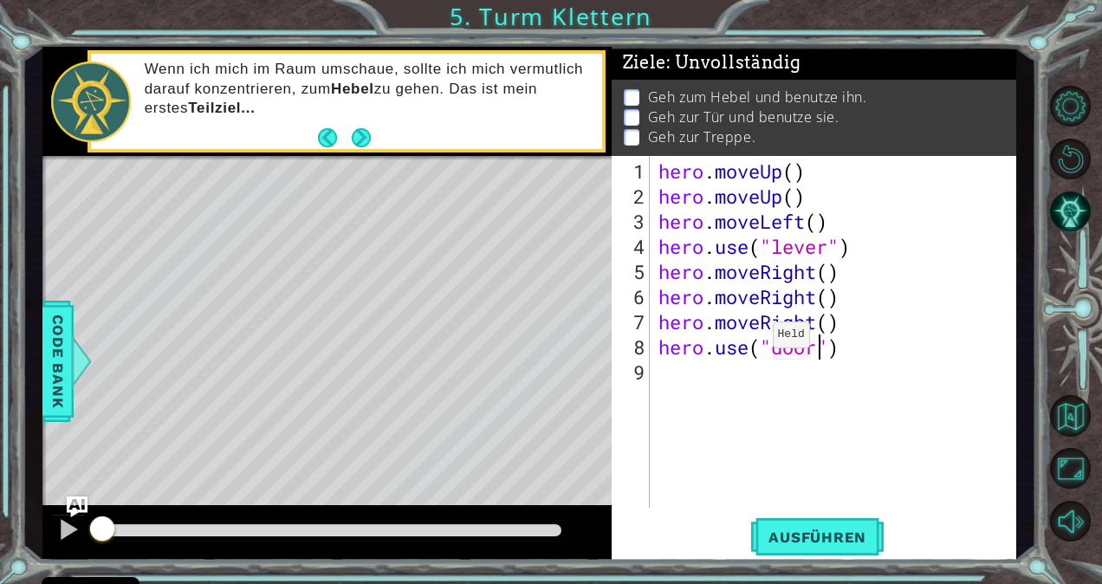
scroll to position [0, 7]
type textarea "hero.use("door")"
click at [803, 543] on span "Ausführen" at bounding box center [817, 537] width 133 height 17
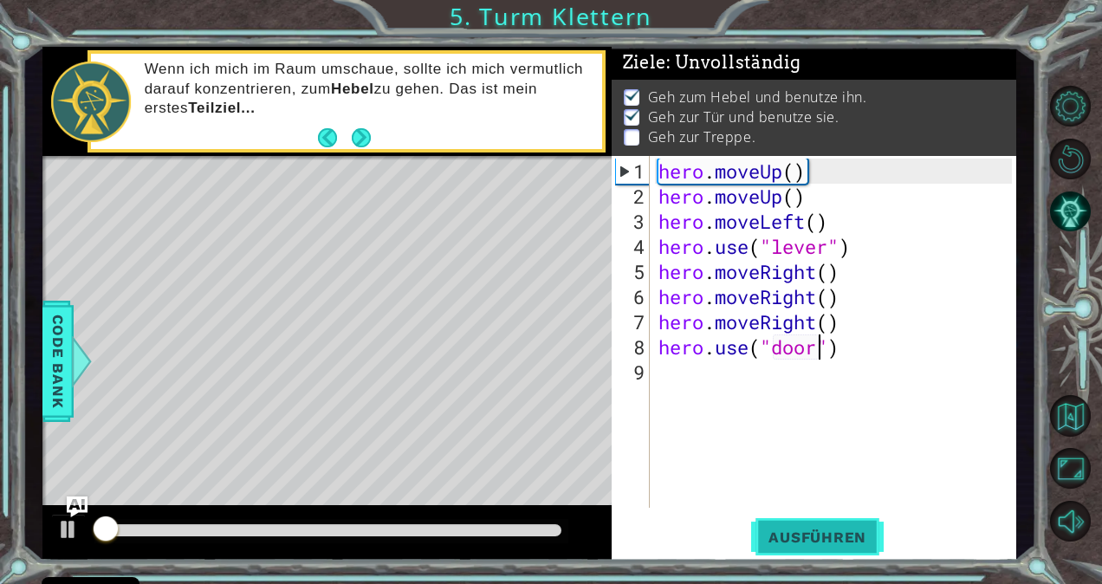
scroll to position [11, 0]
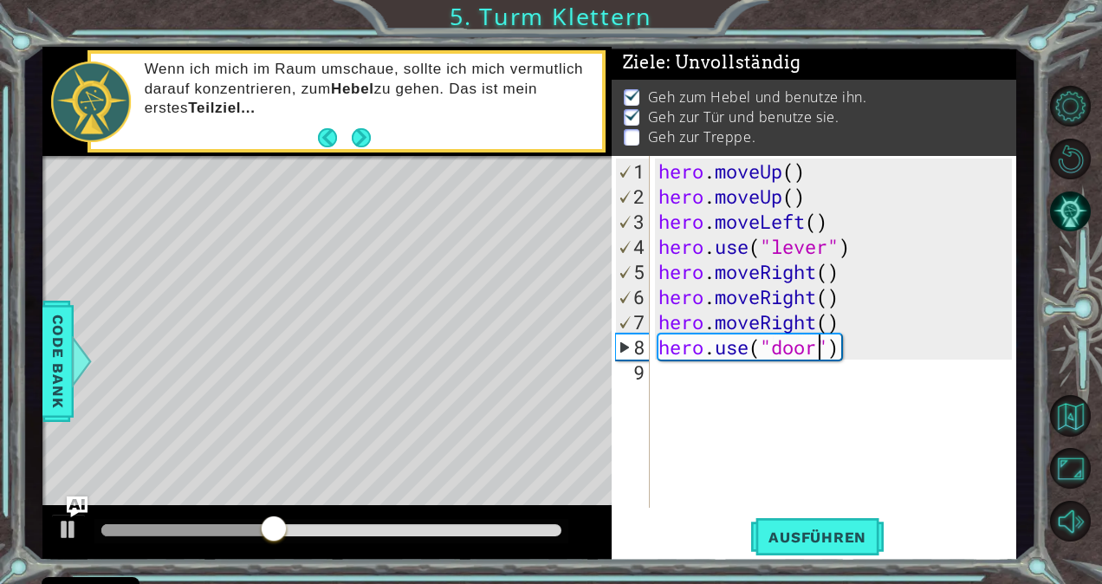
click at [691, 377] on div "hero . moveUp ( ) hero . moveUp ( ) hero . moveLeft ( ) hero . use ( "lever" ) …" at bounding box center [838, 360] width 366 height 402
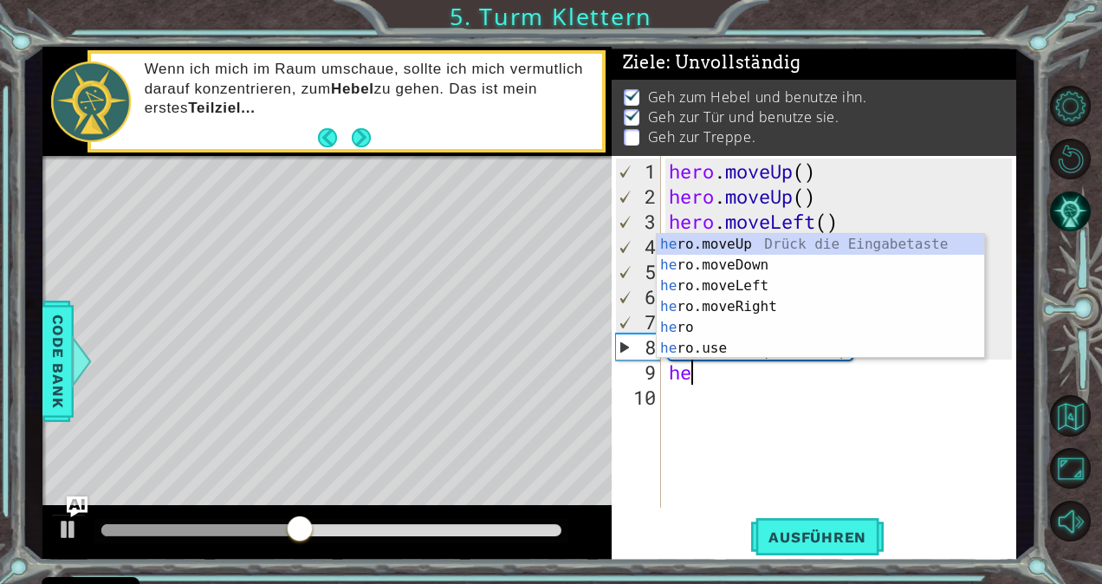
type textarea "hero"
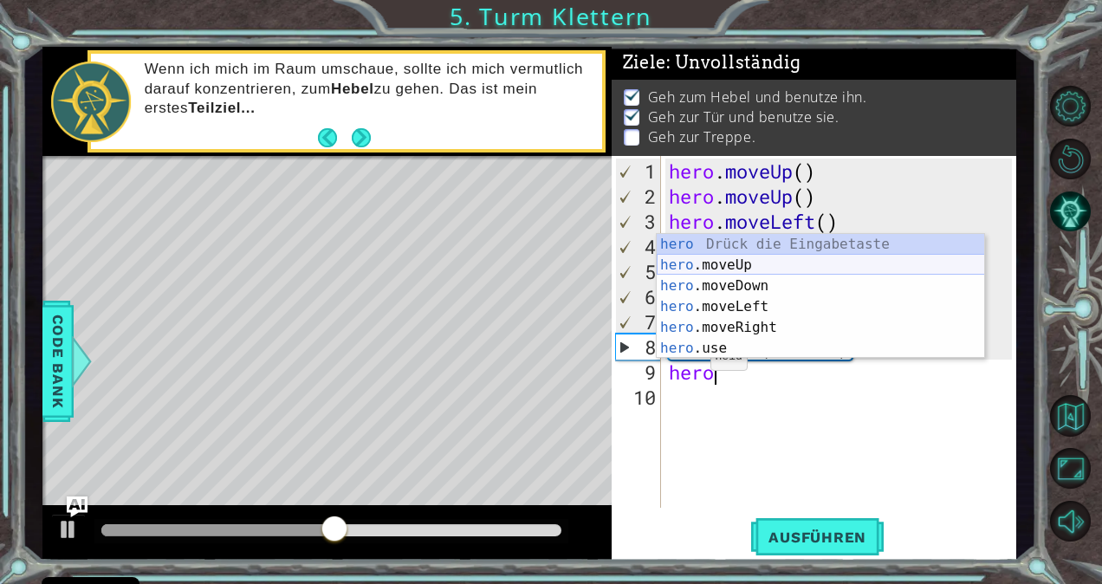
click at [730, 270] on div "hero Drück die Eingabetaste hero .moveUp Drück die Eingabetaste hero .moveDown …" at bounding box center [821, 317] width 328 height 166
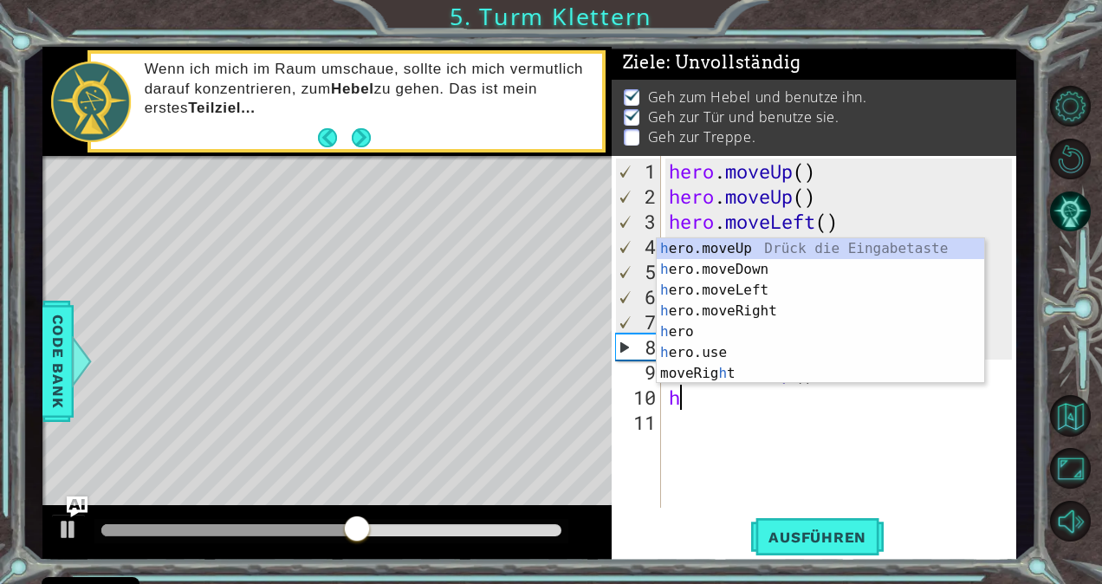
scroll to position [0, 0]
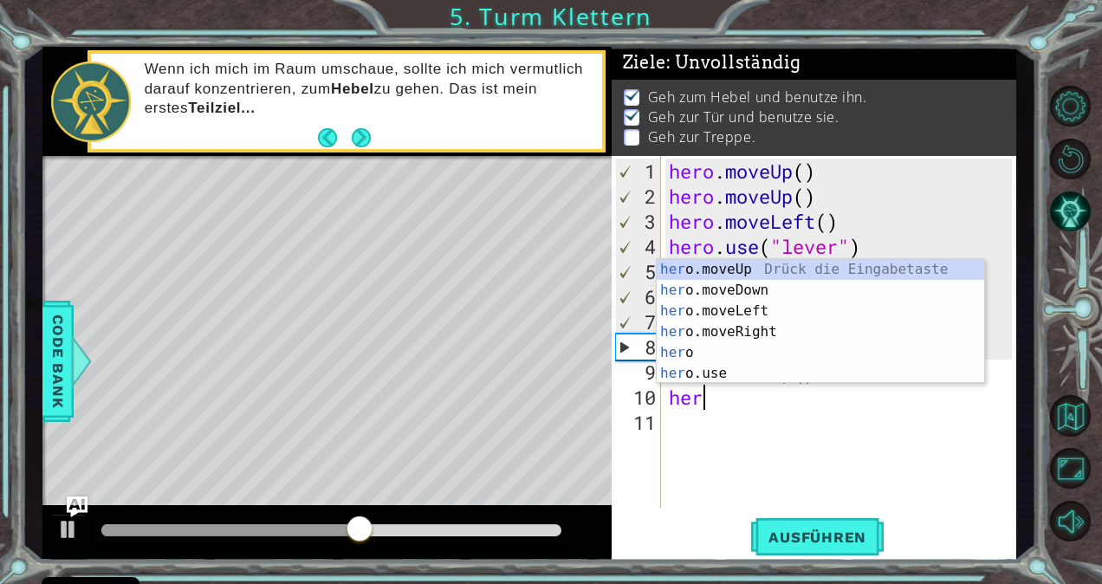
type textarea "hero"
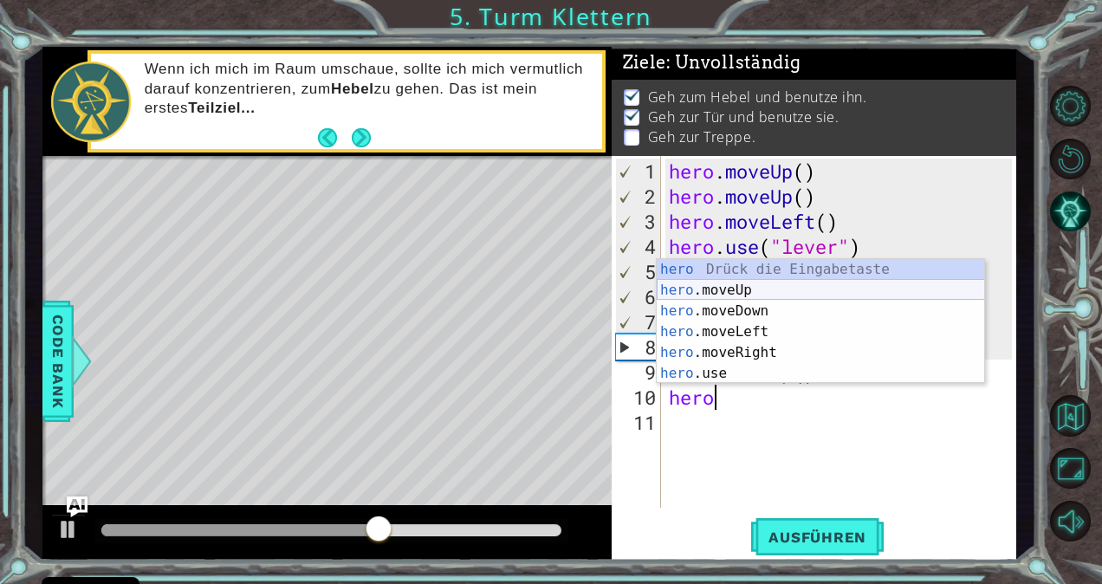
click at [749, 284] on div "hero Drück die Eingabetaste hero .moveUp Drück die Eingabetaste hero .moveDown …" at bounding box center [821, 342] width 328 height 166
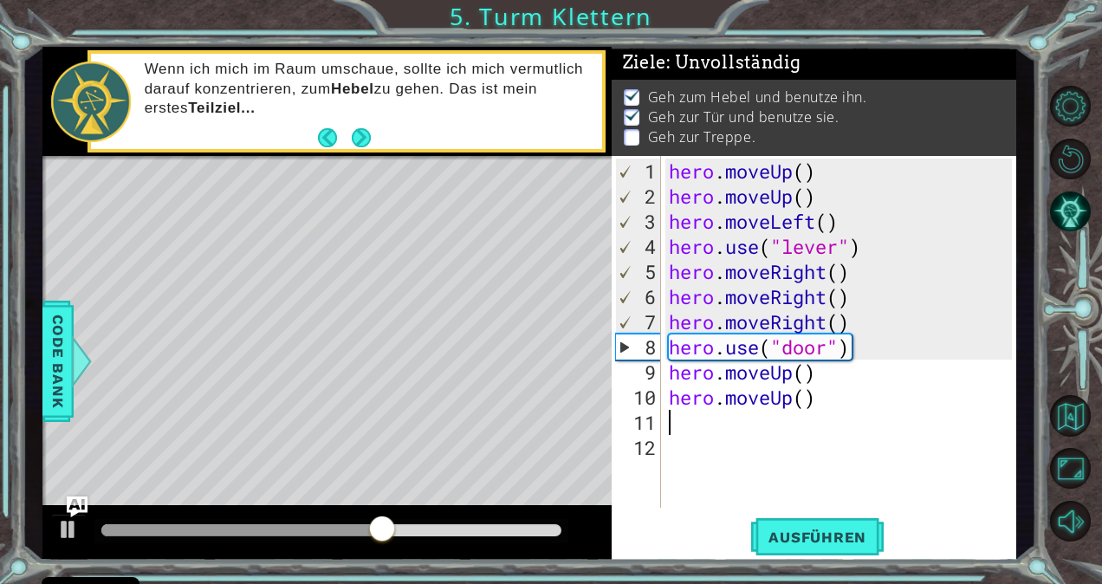
scroll to position [0, 0]
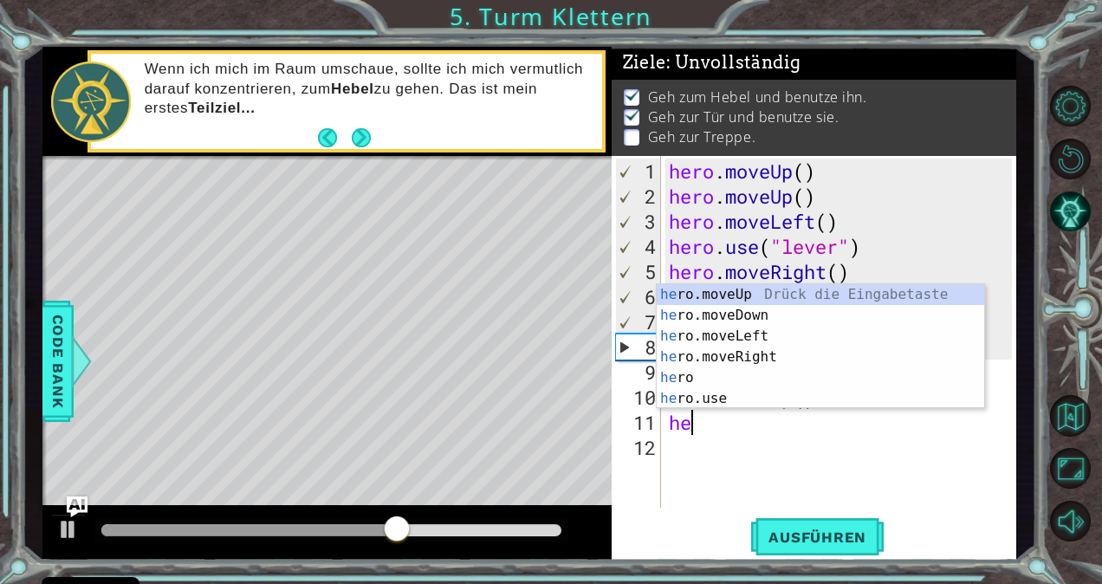
type textarea "hero"
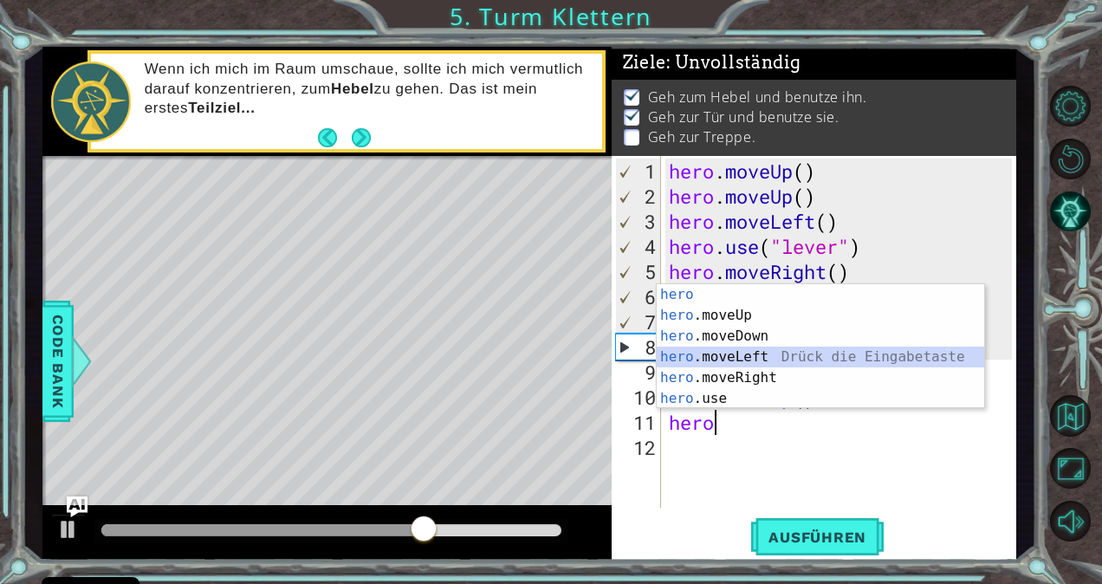
click at [726, 352] on div "hero Drück die Eingabetaste hero .moveUp Drück die Eingabetaste hero .moveDown …" at bounding box center [821, 367] width 328 height 166
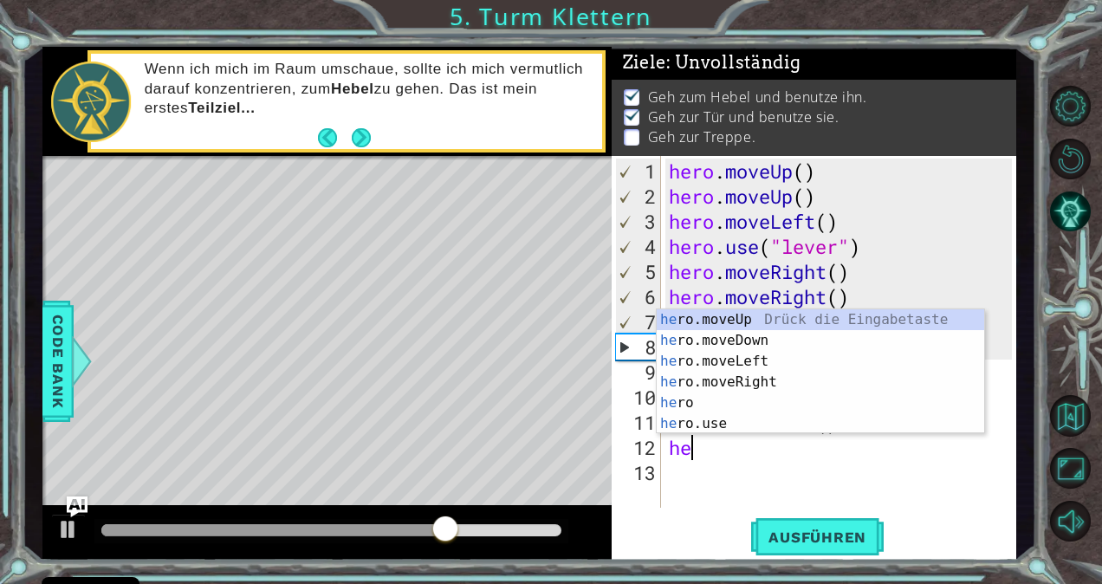
type textarea "hero"
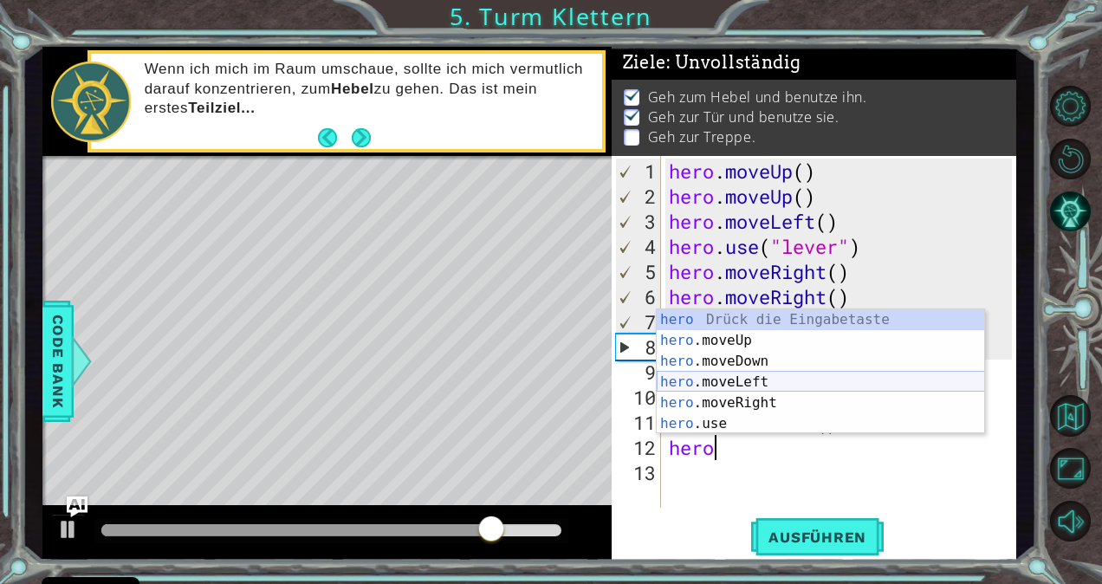
click at [739, 383] on div "hero Drück die Eingabetaste hero .moveUp Drück die Eingabetaste hero .moveDown …" at bounding box center [821, 392] width 328 height 166
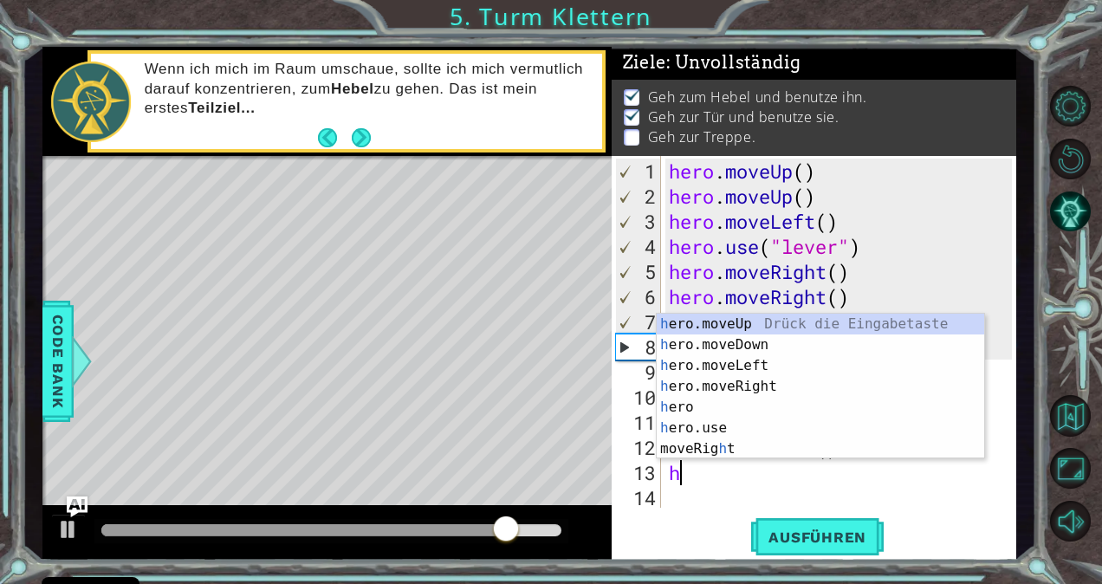
type textarea "hero"
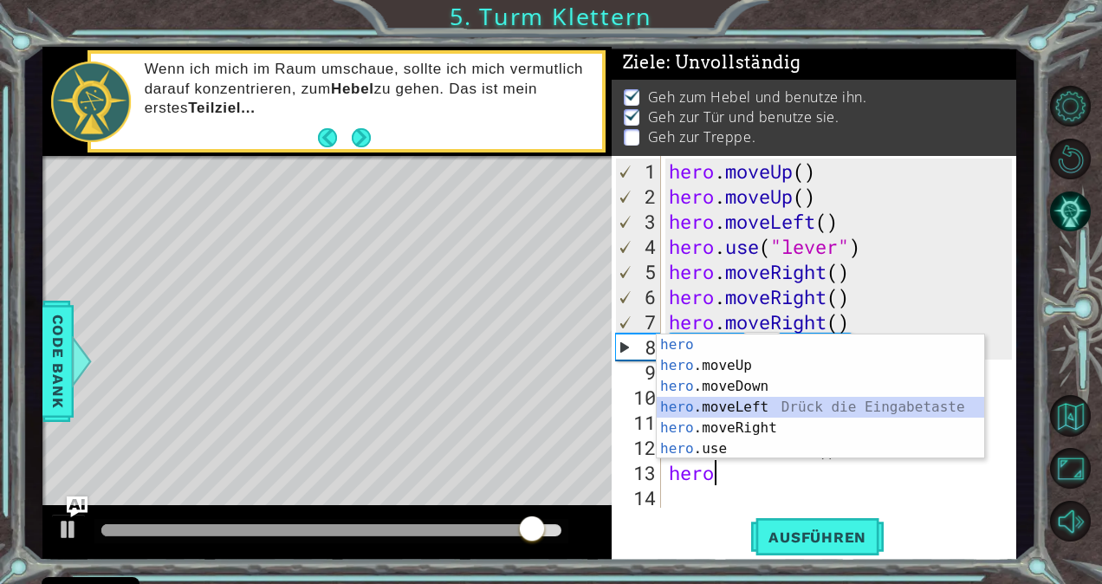
click at [745, 401] on div "hero Drück die Eingabetaste hero .moveUp Drück die Eingabetaste hero .moveDown …" at bounding box center [821, 418] width 328 height 166
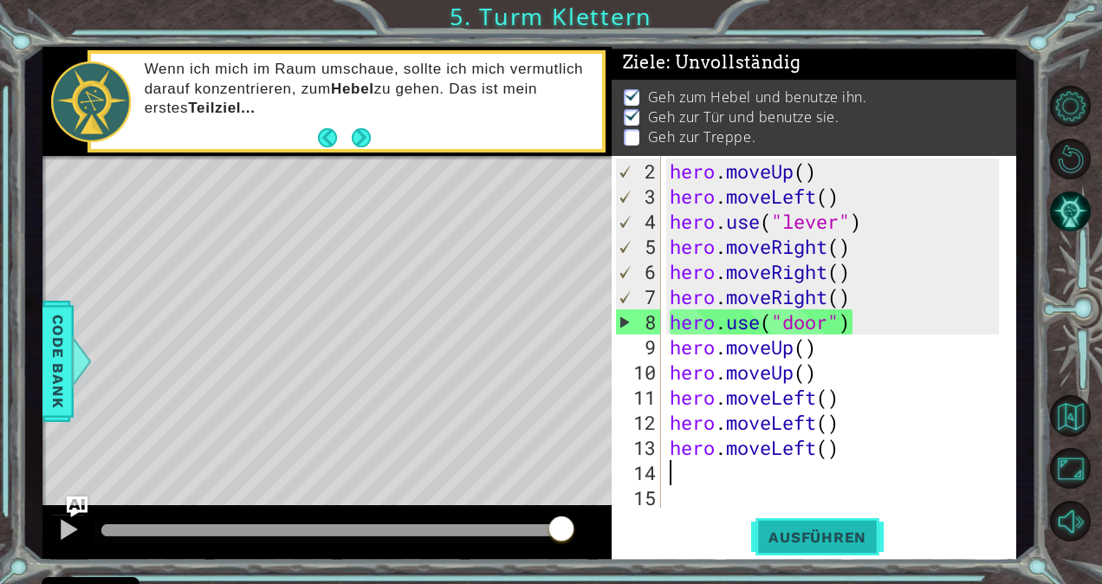
click at [844, 536] on span "Ausführen" at bounding box center [817, 537] width 133 height 17
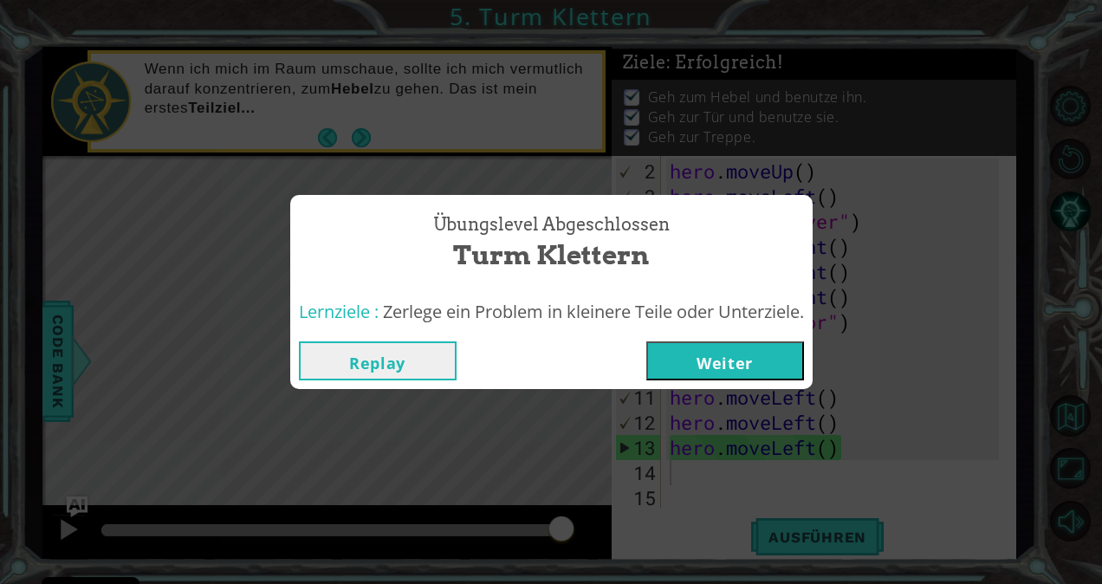
click at [758, 361] on button "Weiter" at bounding box center [726, 360] width 158 height 39
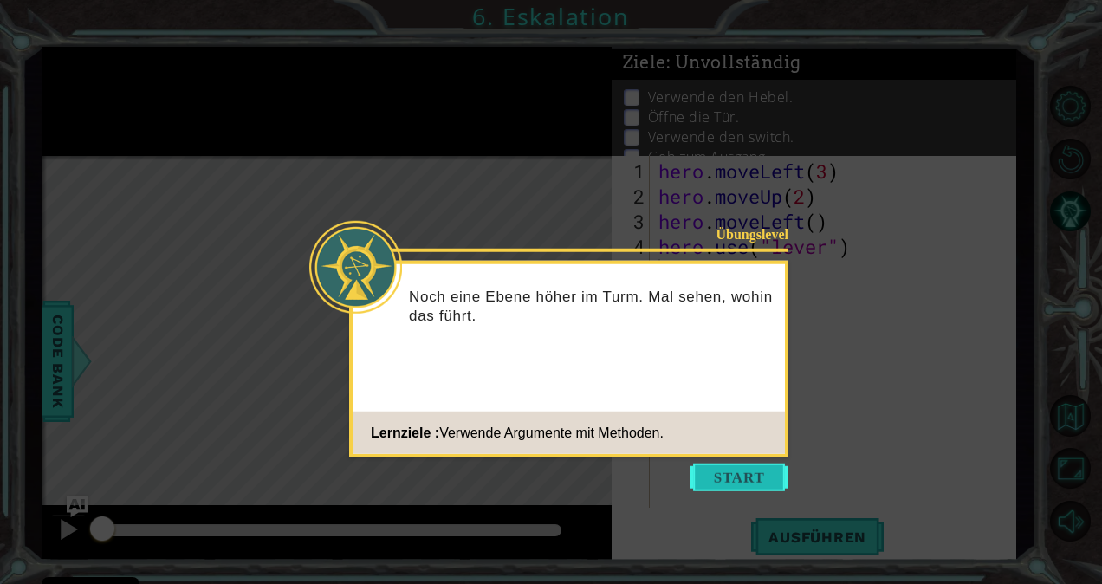
click at [749, 479] on button "Start" at bounding box center [739, 478] width 99 height 28
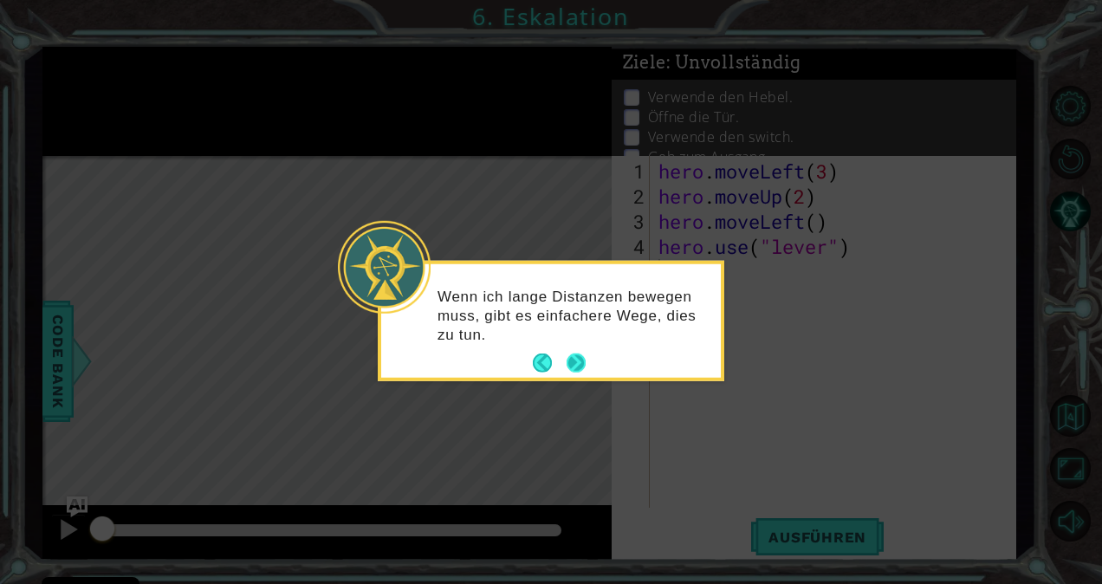
click at [584, 372] on button "Next" at bounding box center [576, 363] width 19 height 19
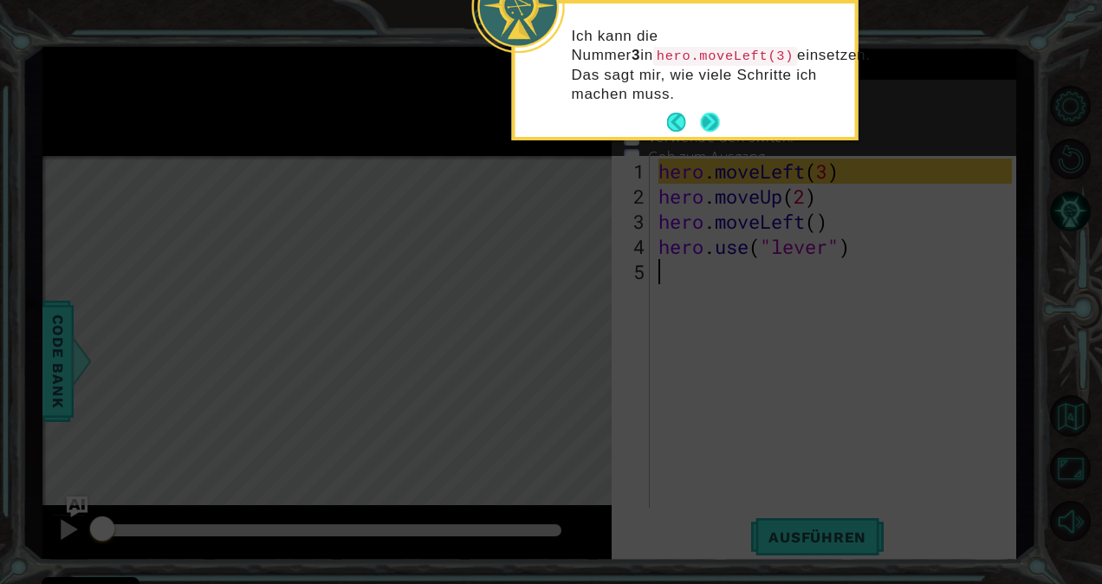
click at [716, 114] on button "Next" at bounding box center [710, 122] width 19 height 19
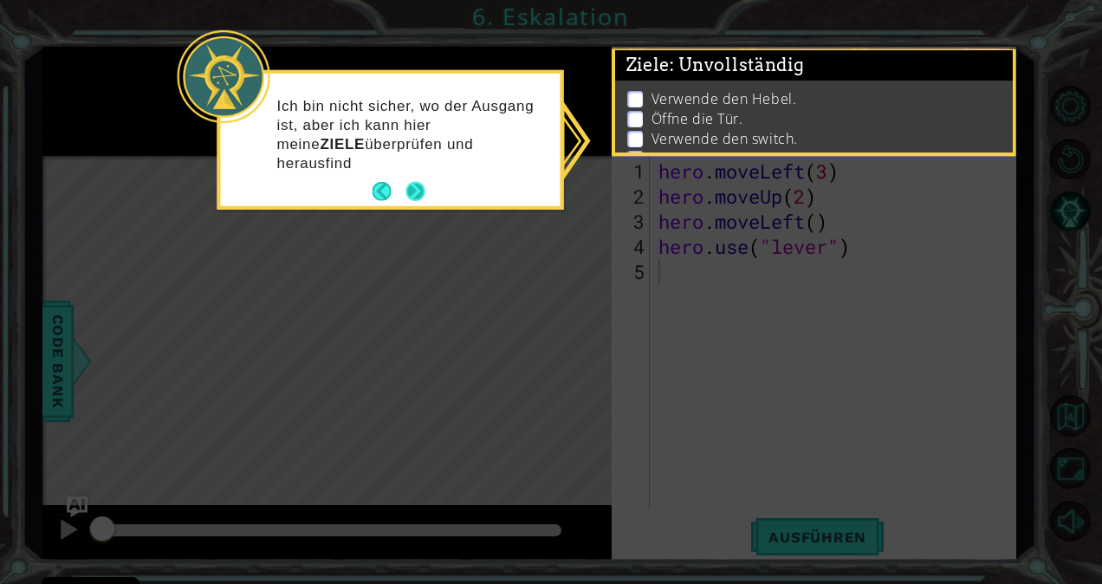
click at [418, 182] on button "Next" at bounding box center [415, 191] width 19 height 19
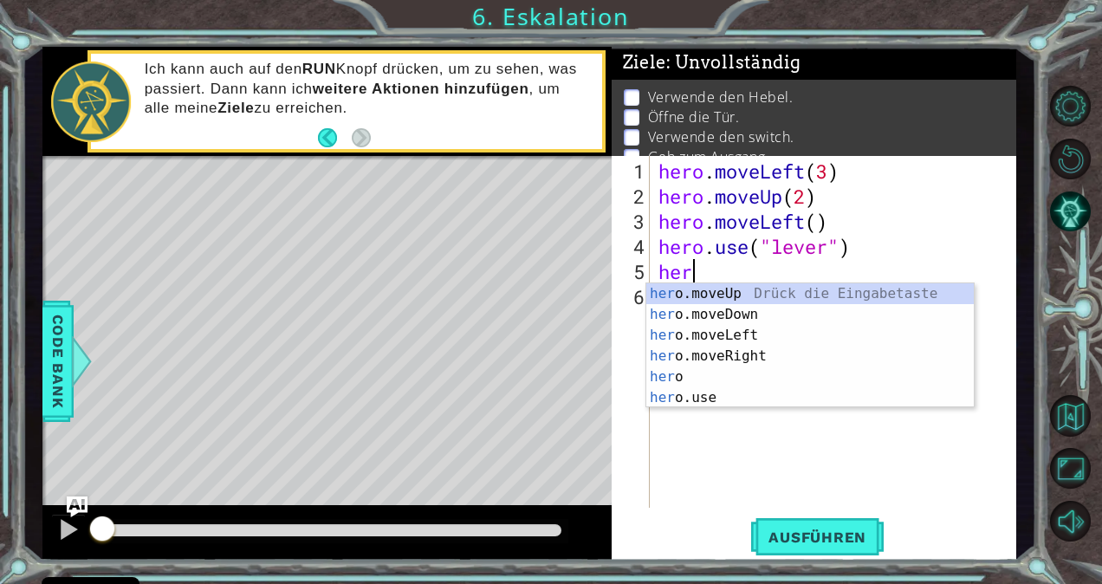
scroll to position [0, 1]
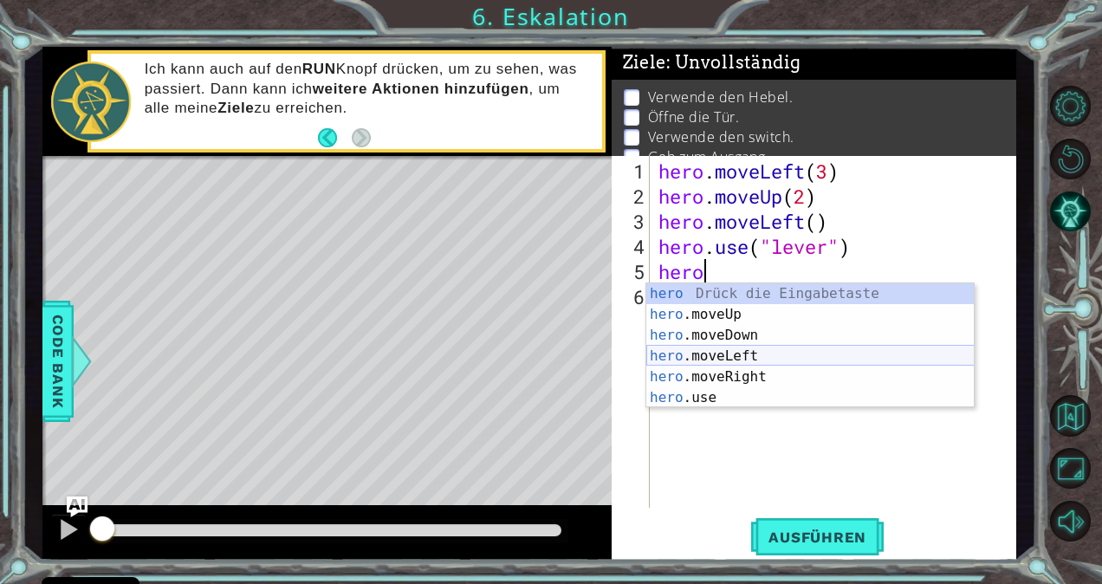
click at [745, 350] on div "hero Drück die Eingabetaste hero .moveUp Drück die Eingabetaste hero .moveDown …" at bounding box center [811, 366] width 328 height 166
type textarea "hero.moveLeft(1)"
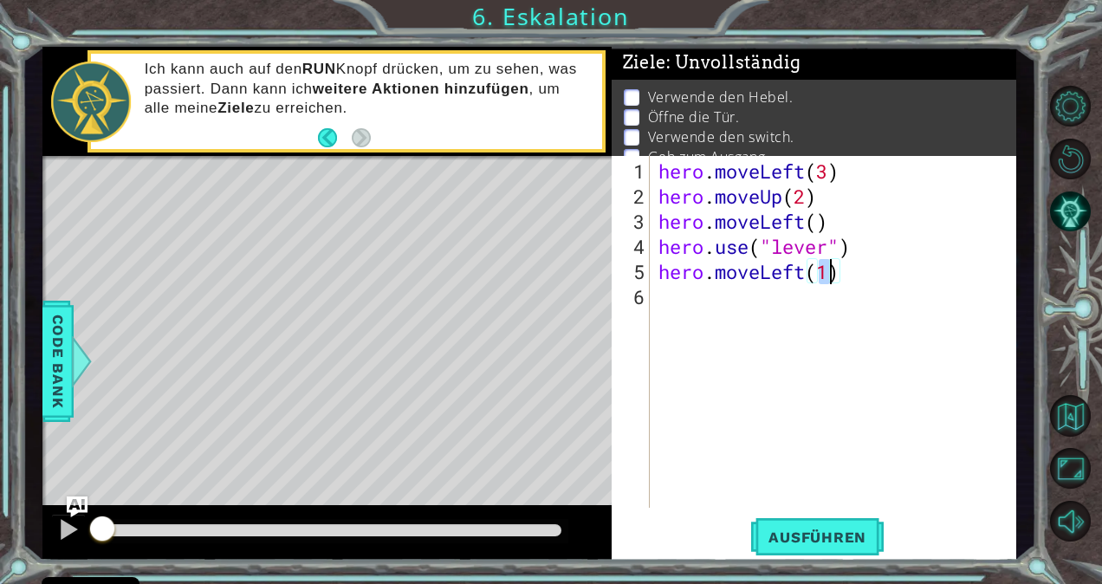
click at [745, 323] on div "hero . moveLeft ( 3 ) hero . moveUp ( 2 ) hero . moveLeft ( ) hero . use ( "lev…" at bounding box center [838, 360] width 366 height 402
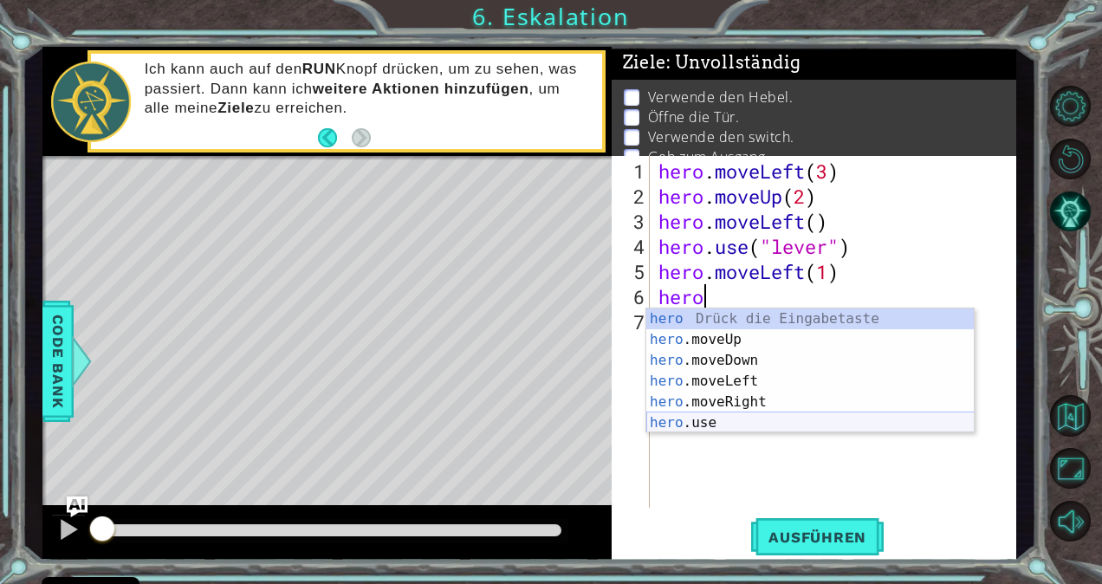
click at [718, 423] on div "hero Drück die Eingabetaste hero .moveUp Drück die Eingabetaste hero .moveDown …" at bounding box center [811, 392] width 328 height 166
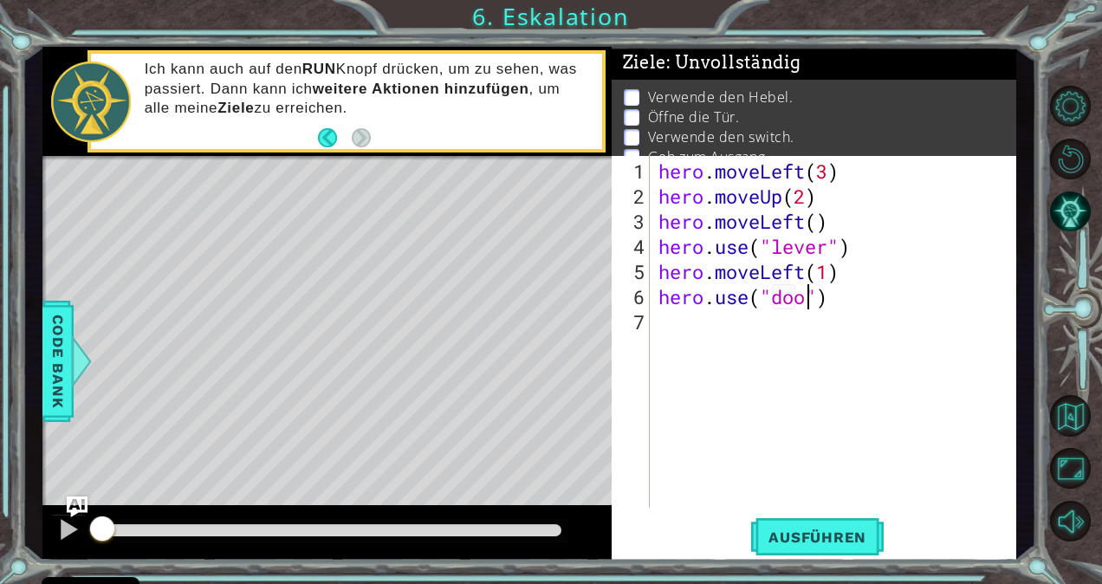
type textarea "hero.use("door")"
click at [669, 349] on div "hero . moveLeft ( 3 ) hero . moveUp ( 2 ) hero . moveLeft ( ) hero . use ( "lev…" at bounding box center [838, 360] width 366 height 402
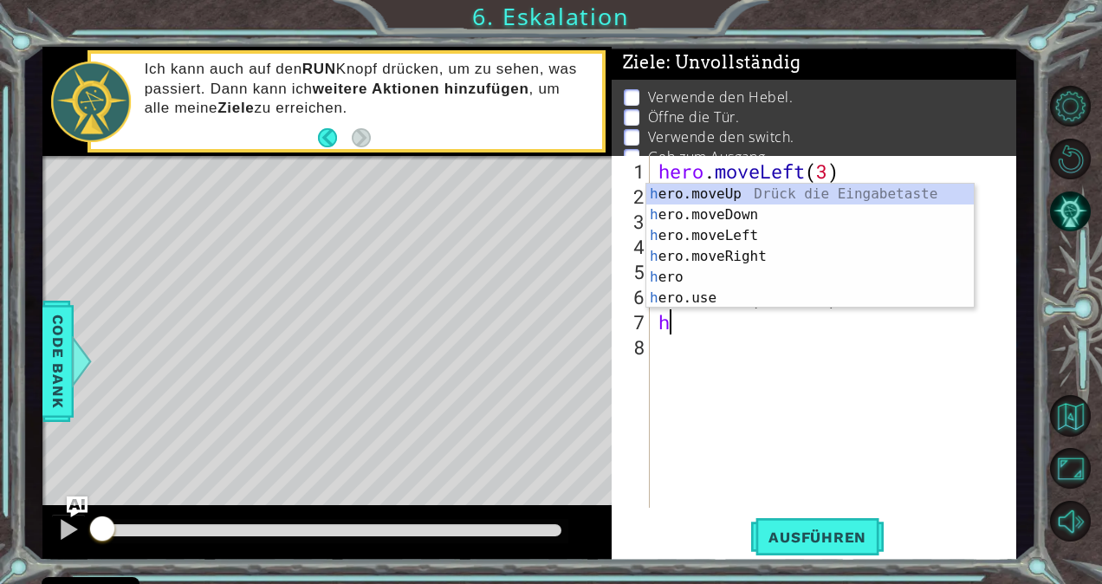
scroll to position [0, 1]
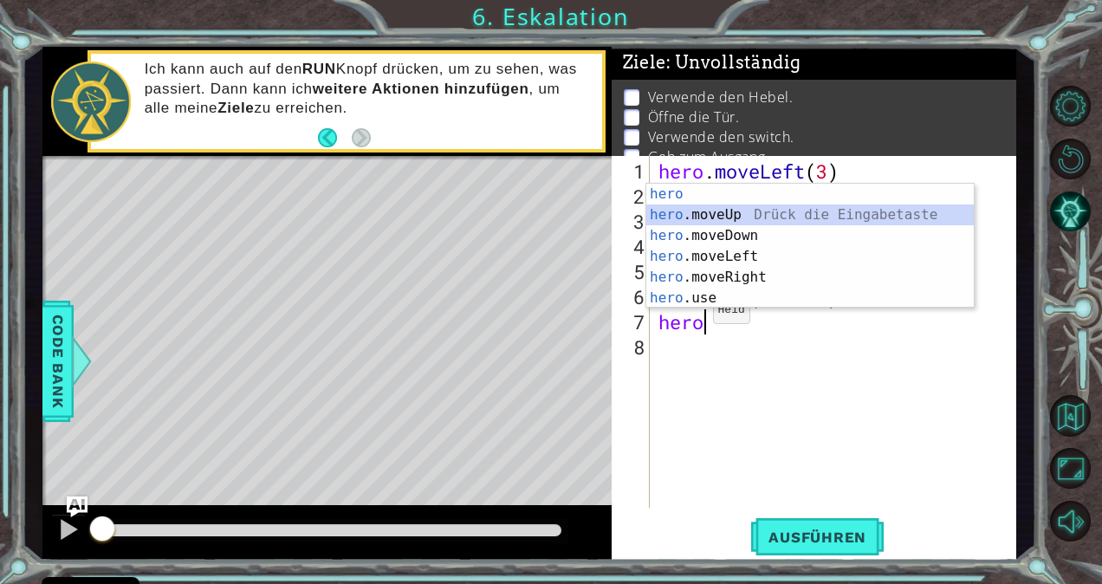
click at [732, 215] on div "hero Drück die Eingabetaste hero .moveUp Drück die Eingabetaste hero .moveDown …" at bounding box center [811, 267] width 328 height 166
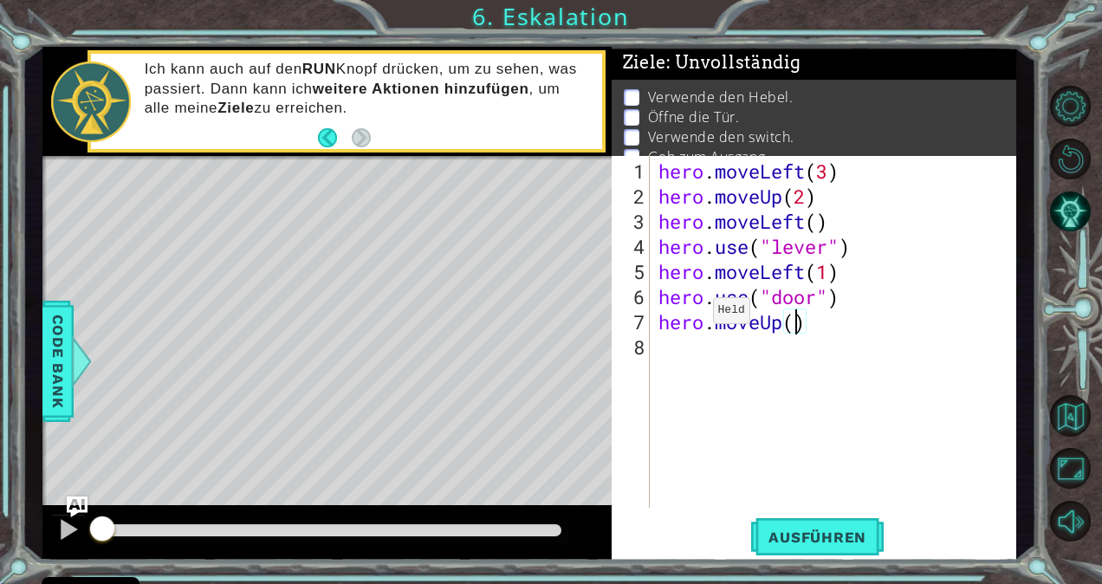
type textarea "hero.moveUp(2)"
click at [688, 336] on div "hero . moveLeft ( 3 ) hero . moveUp ( 2 ) hero . moveLeft ( ) hero . use ( "lev…" at bounding box center [838, 360] width 366 height 402
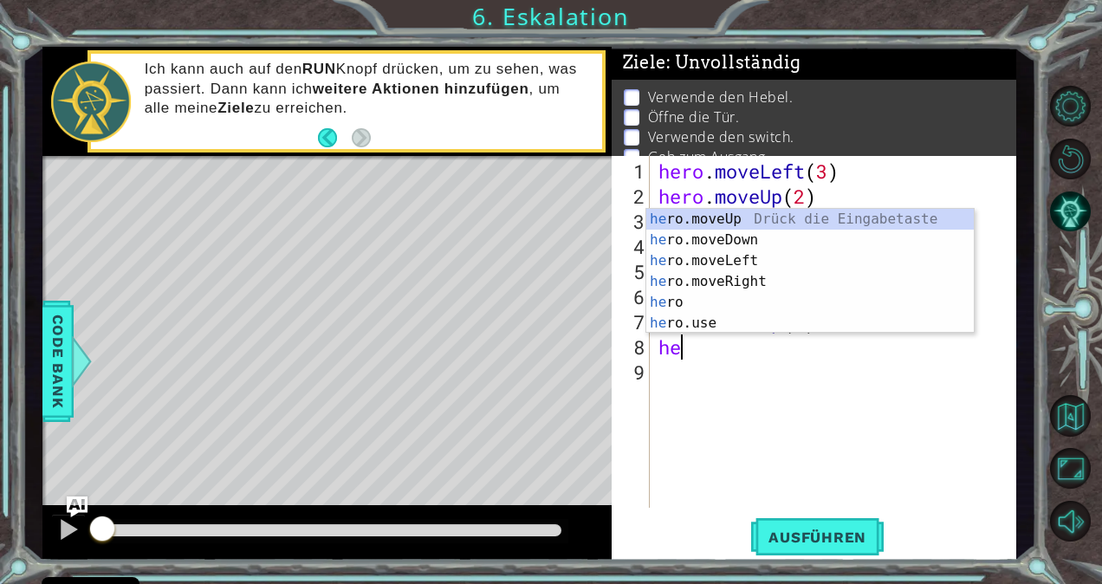
scroll to position [0, 1]
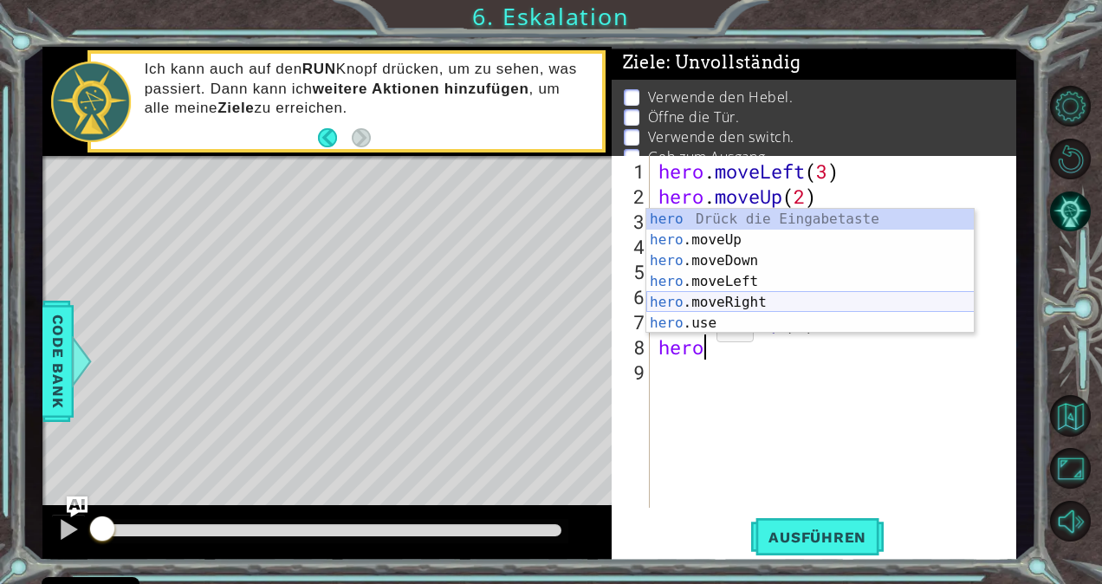
click at [728, 295] on div "hero Drück die Eingabetaste hero .moveUp Drück die Eingabetaste hero .moveDown …" at bounding box center [811, 292] width 328 height 166
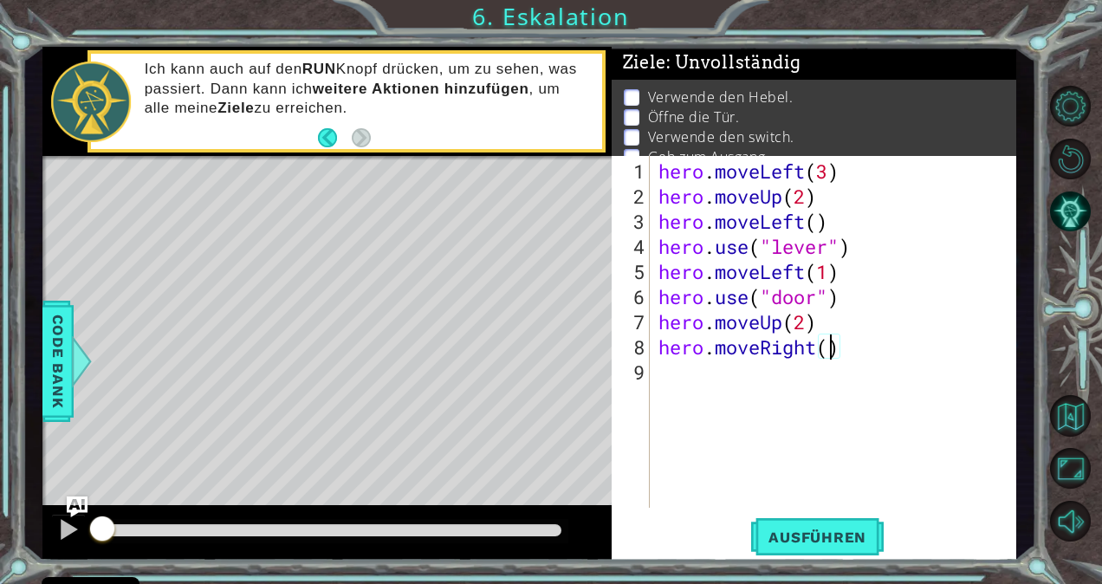
type textarea "hero.moveRight(2)"
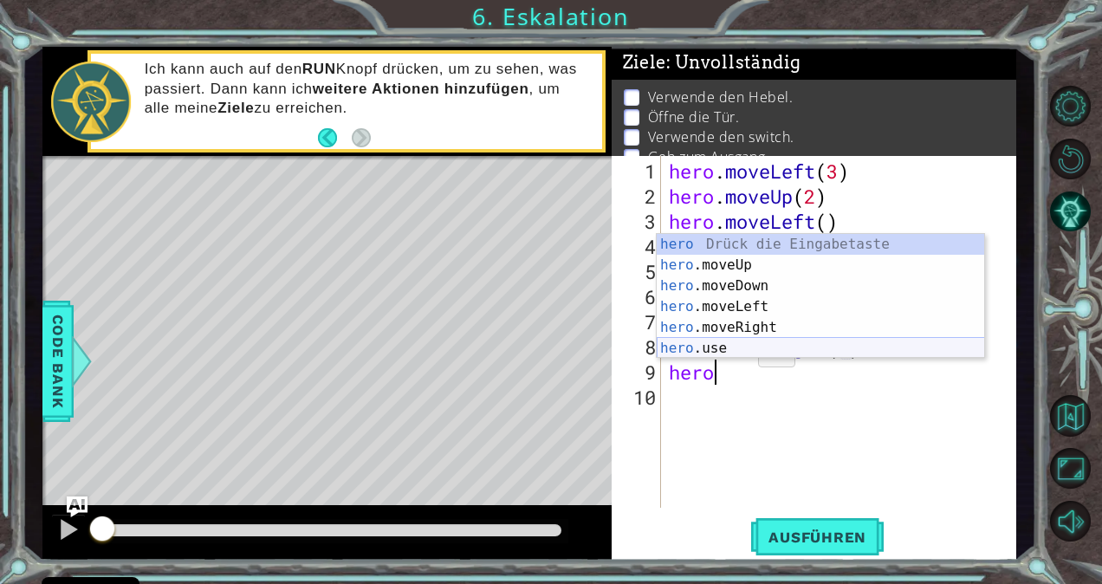
click at [711, 349] on div "hero Drück die Eingabetaste hero .moveUp Drück die Eingabetaste hero .moveDown …" at bounding box center [821, 317] width 328 height 166
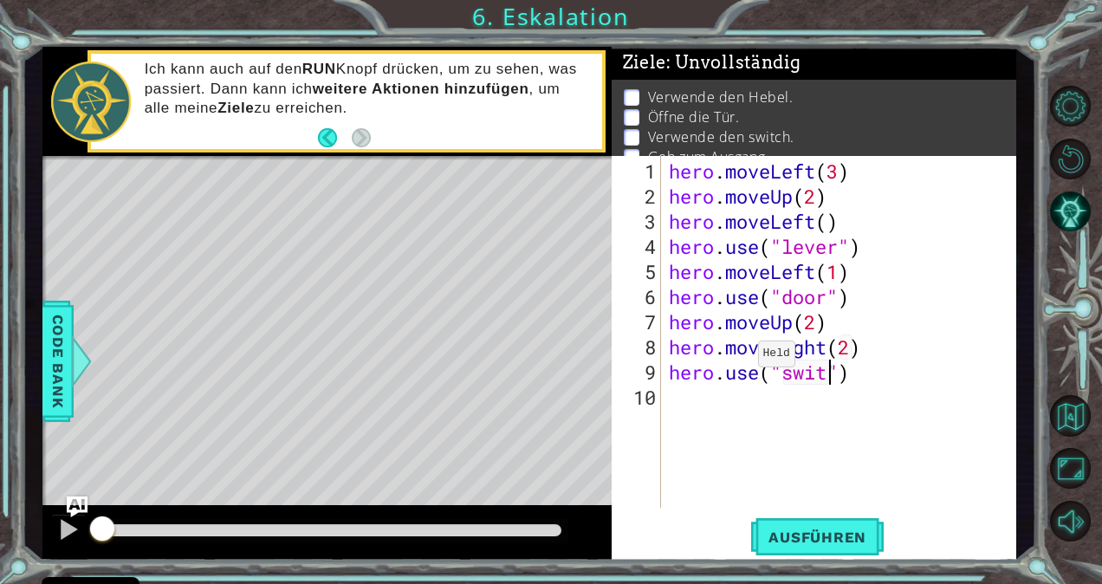
type textarea "hero.use("switch")"
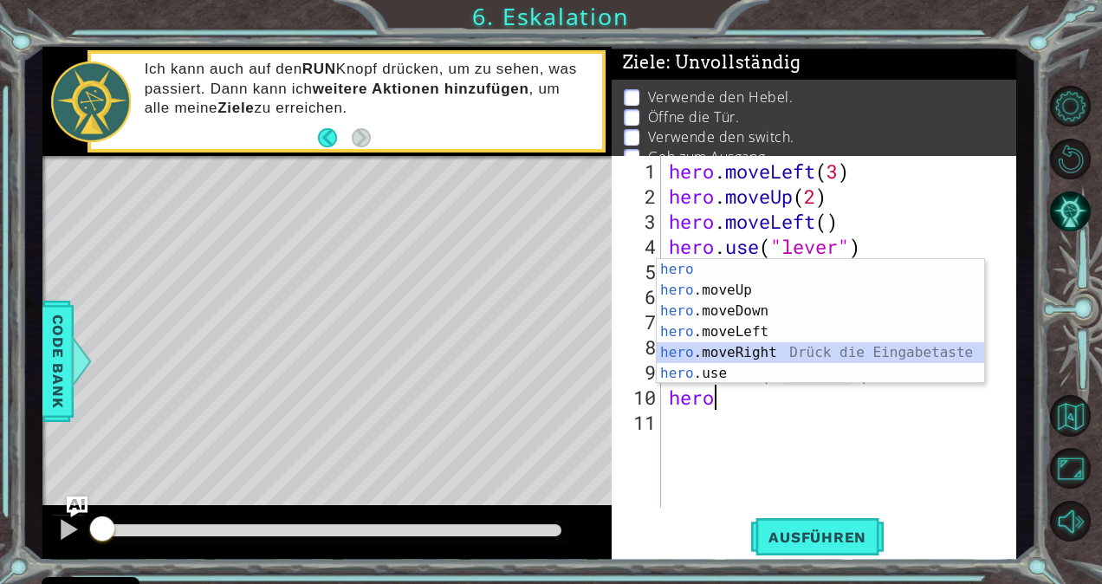
click at [763, 345] on div "hero Drück die Eingabetaste hero .moveUp Drück die Eingabetaste hero .moveDown …" at bounding box center [821, 342] width 328 height 166
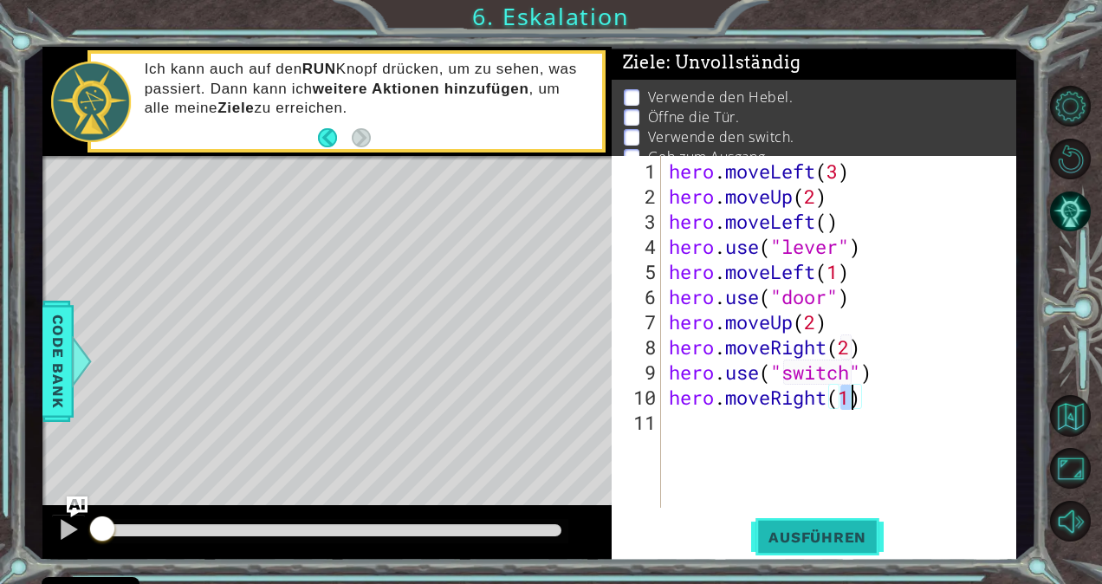
type textarea "hero.moveRight(1)"
click at [816, 542] on span "Ausführen" at bounding box center [817, 537] width 133 height 17
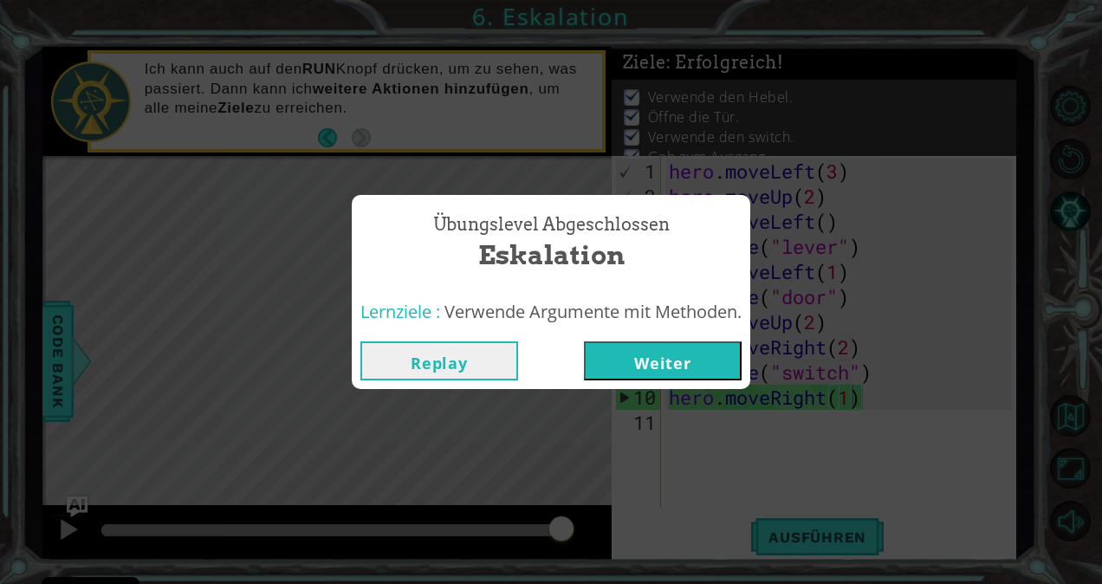
click at [679, 355] on button "Weiter" at bounding box center [663, 360] width 158 height 39
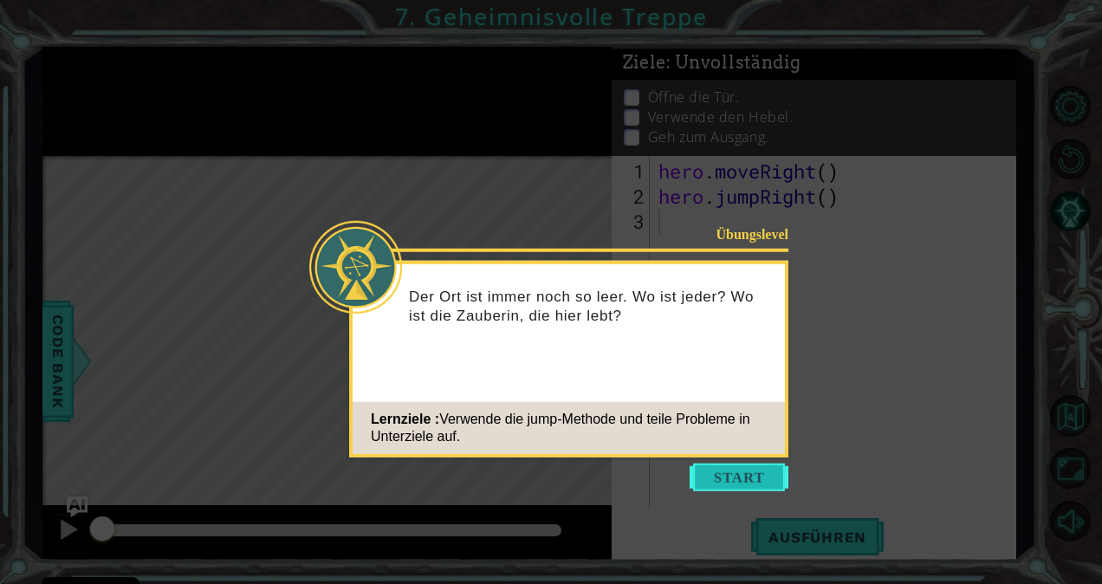
click at [725, 468] on button "Start" at bounding box center [739, 478] width 99 height 28
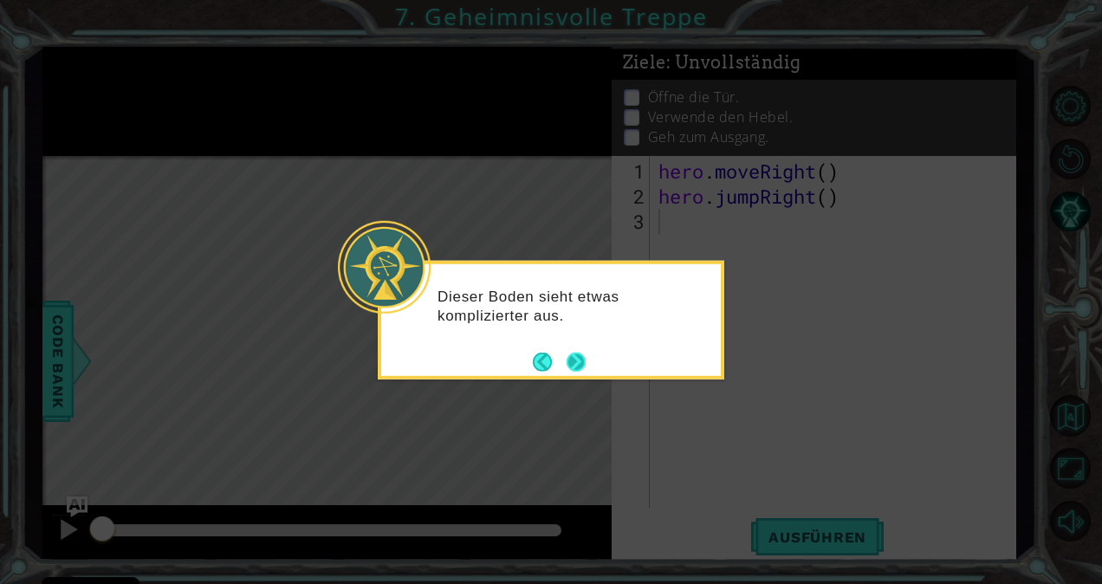
click at [588, 359] on div "Dieser Boden sieht etwas komplizierter aus." at bounding box center [551, 320] width 347 height 119
click at [575, 359] on button "Next" at bounding box center [576, 361] width 19 height 19
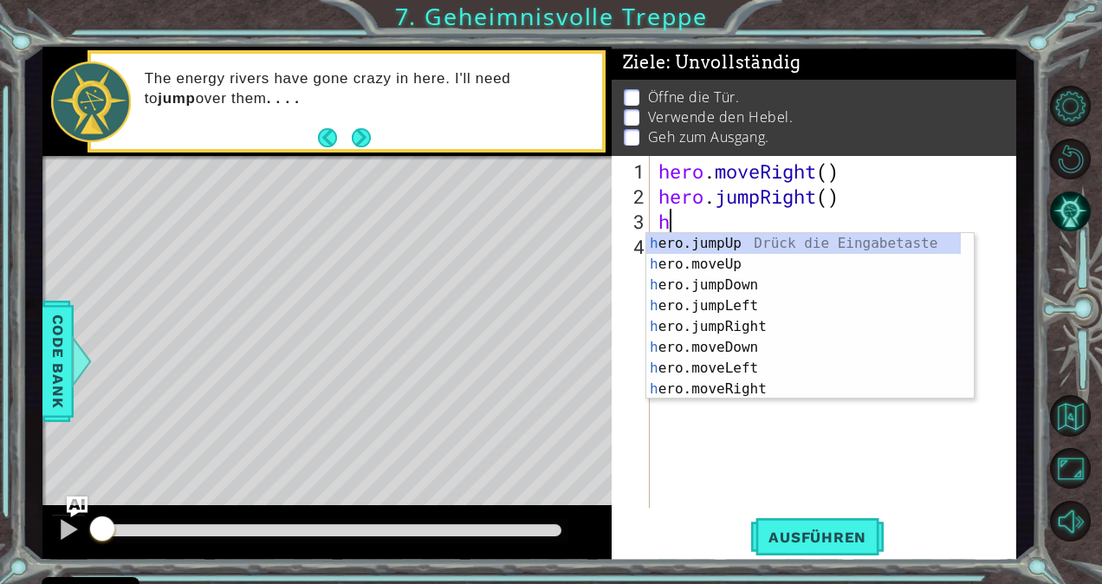
scroll to position [0, 1]
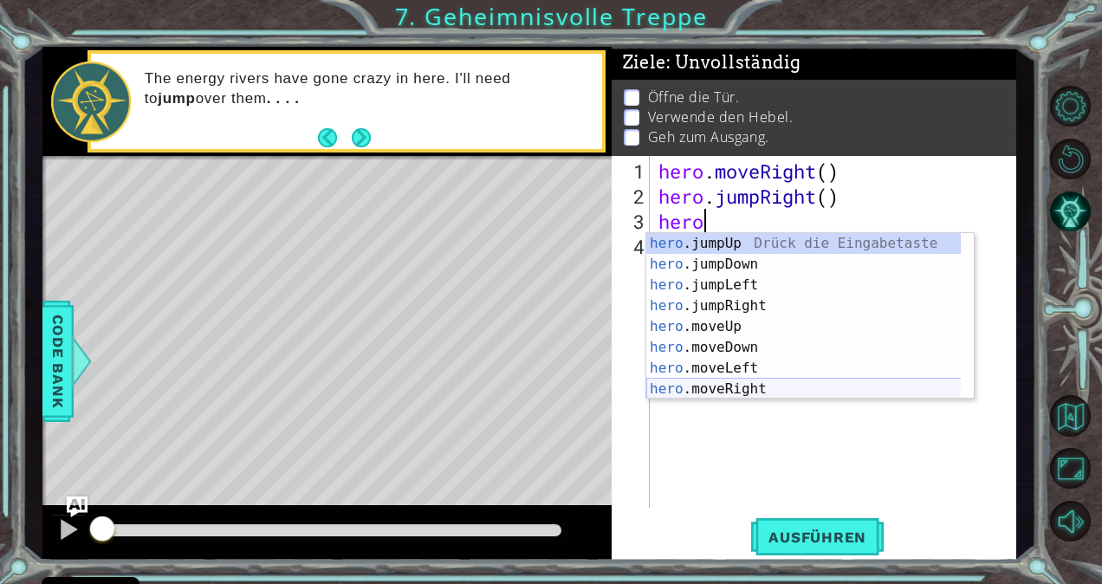
click at [771, 387] on div "hero .jumpUp Drück die Eingabetaste hero .jumpDown Drück die Eingabetaste hero …" at bounding box center [804, 337] width 315 height 208
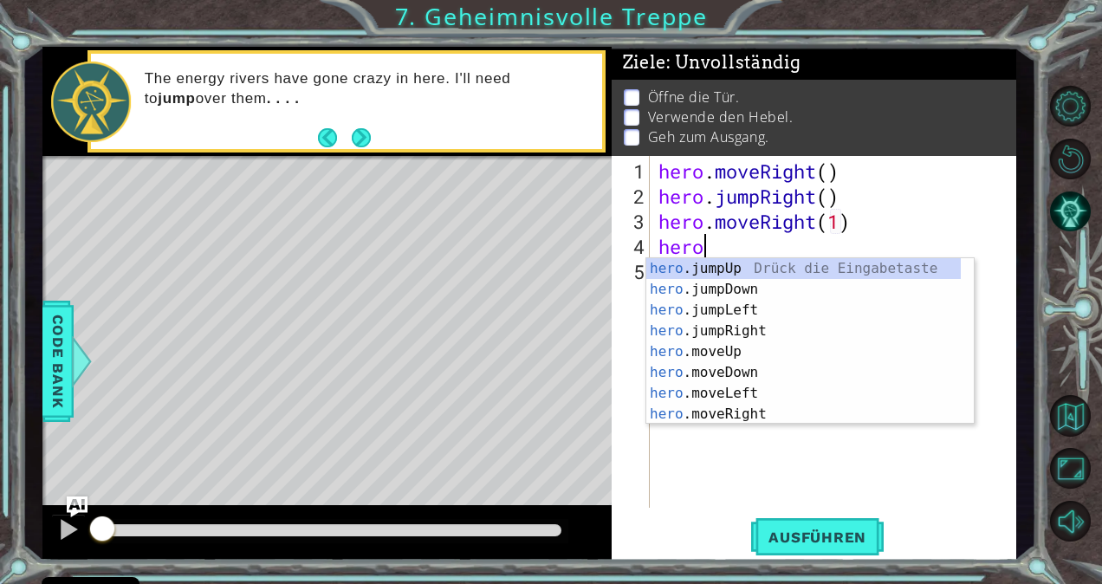
scroll to position [0, 10]
click at [744, 353] on div "hero .jumpUp Drück die Eingabetaste hero .jumpDown Drück die Eingabetaste hero …" at bounding box center [804, 362] width 315 height 208
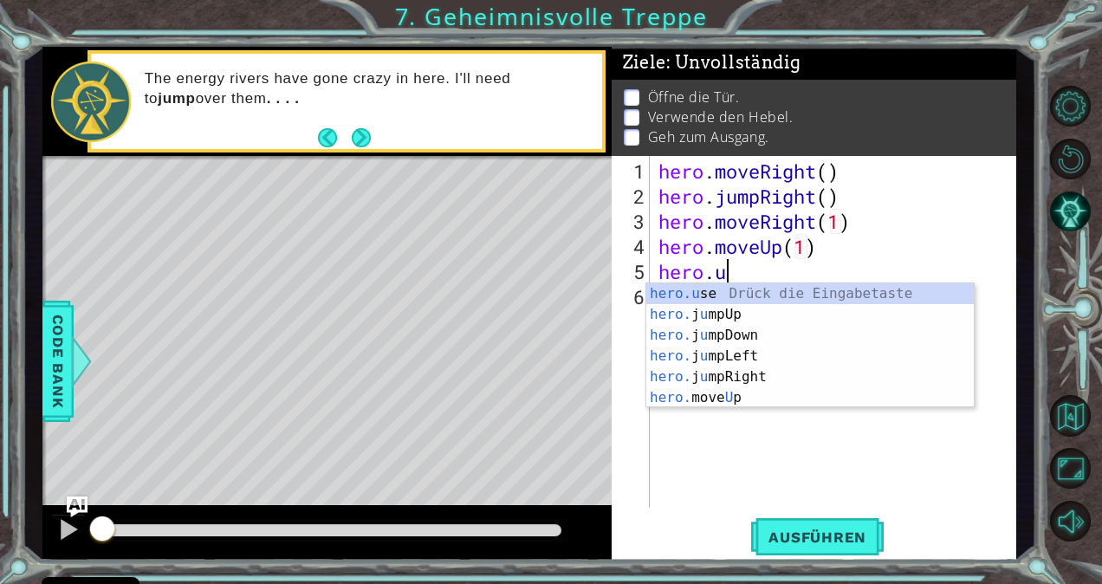
scroll to position [0, 2]
click at [763, 298] on div "hero.u se Drück die Eingabetaste hero. j u mpUp Drück die Eingabetaste hero. j …" at bounding box center [811, 366] width 328 height 166
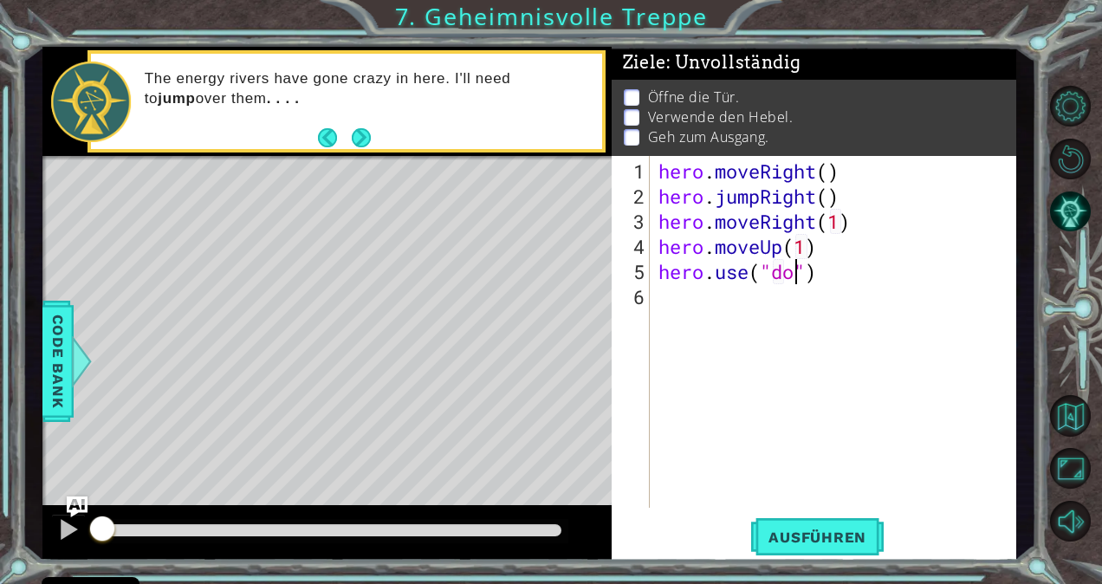
type textarea "hero.use("door")"
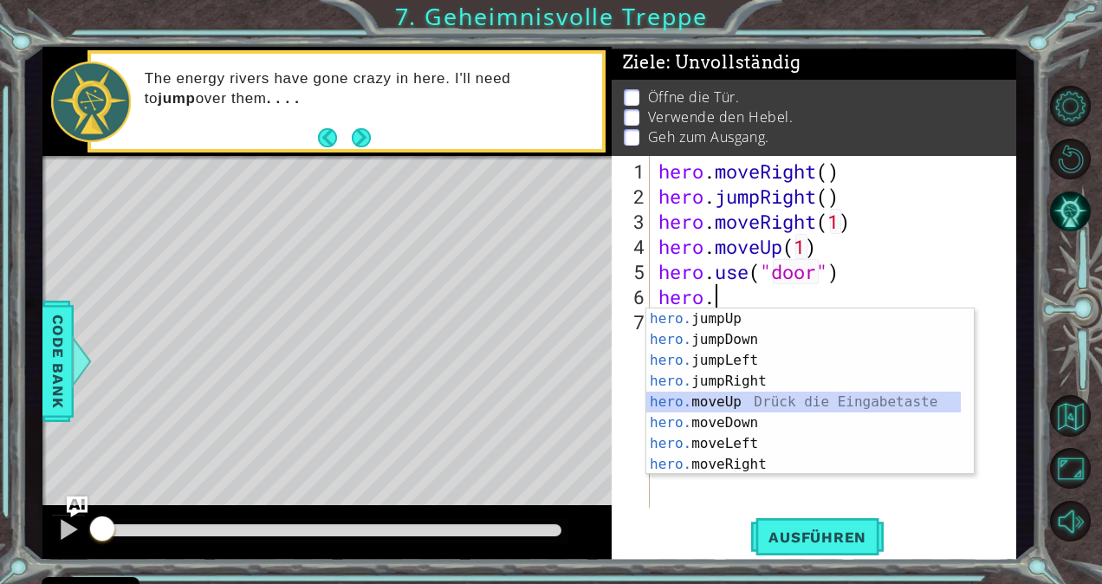
click at [759, 400] on div "hero. jumpUp Drück die Eingabetaste hero. jumpDown Drück die Eingabetaste hero.…" at bounding box center [804, 413] width 315 height 208
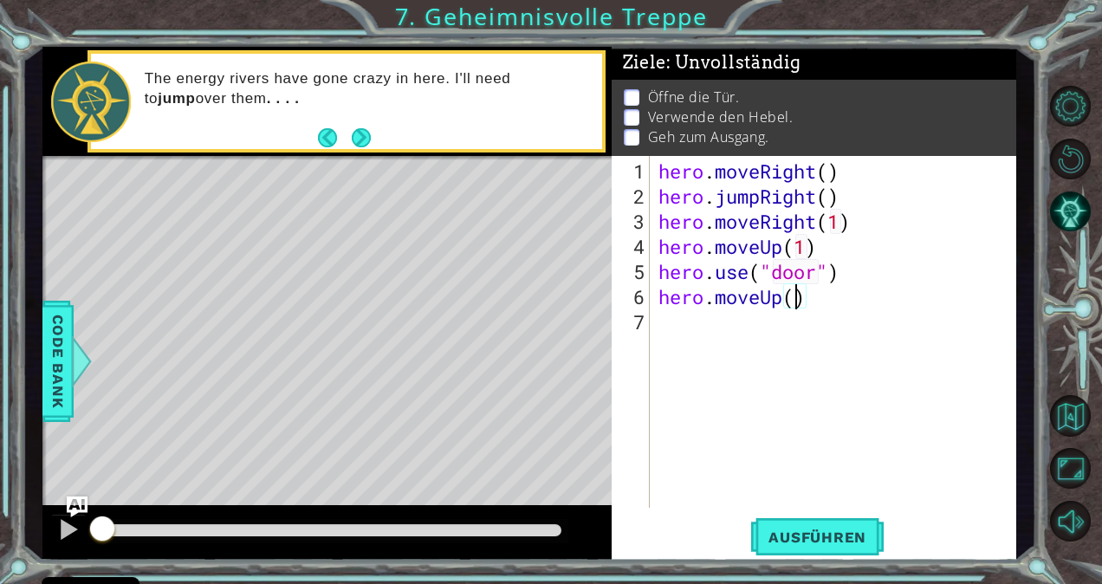
type textarea "hero.moveUp(2)"
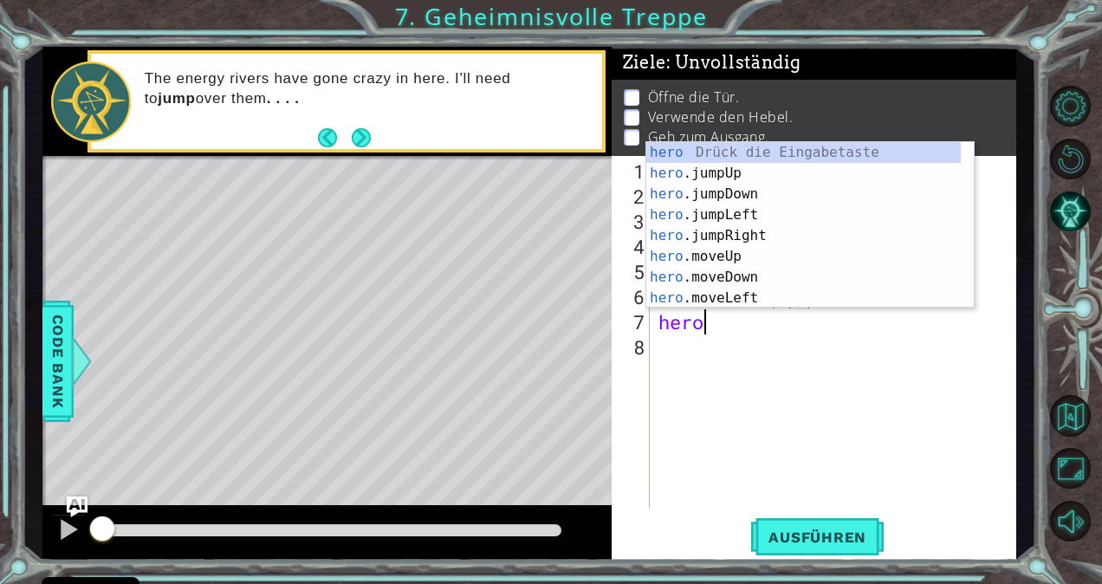
scroll to position [0, 1]
click at [716, 302] on div "hero Drück die Eingabetaste hero .jumpUp Drück die Eingabetaste hero .jumpDown …" at bounding box center [804, 246] width 315 height 208
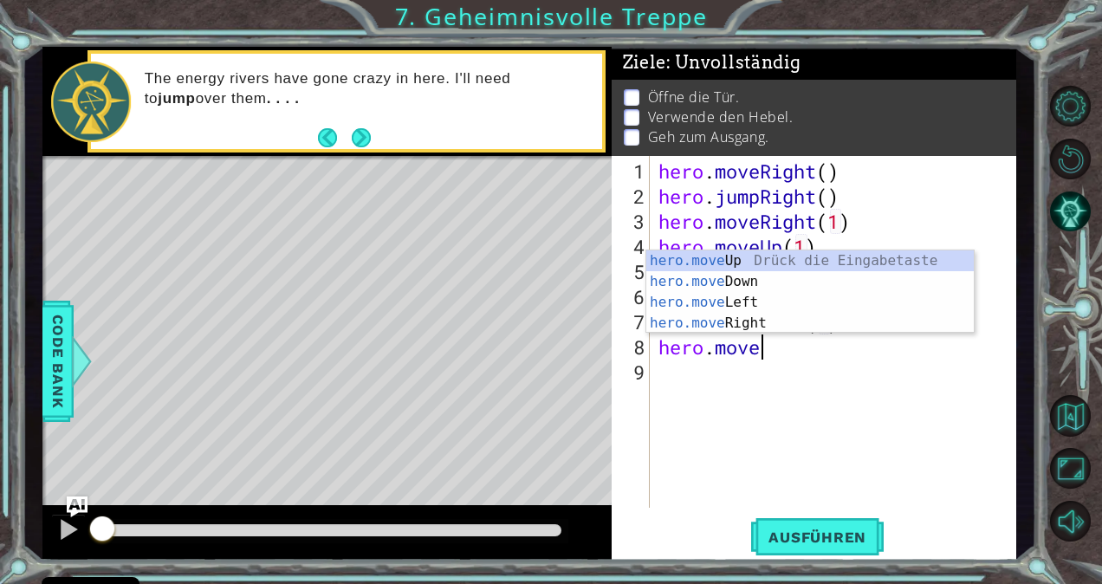
scroll to position [0, 12]
click at [789, 537] on span "Ausführen" at bounding box center [817, 537] width 133 height 17
type textarea "hero.move"
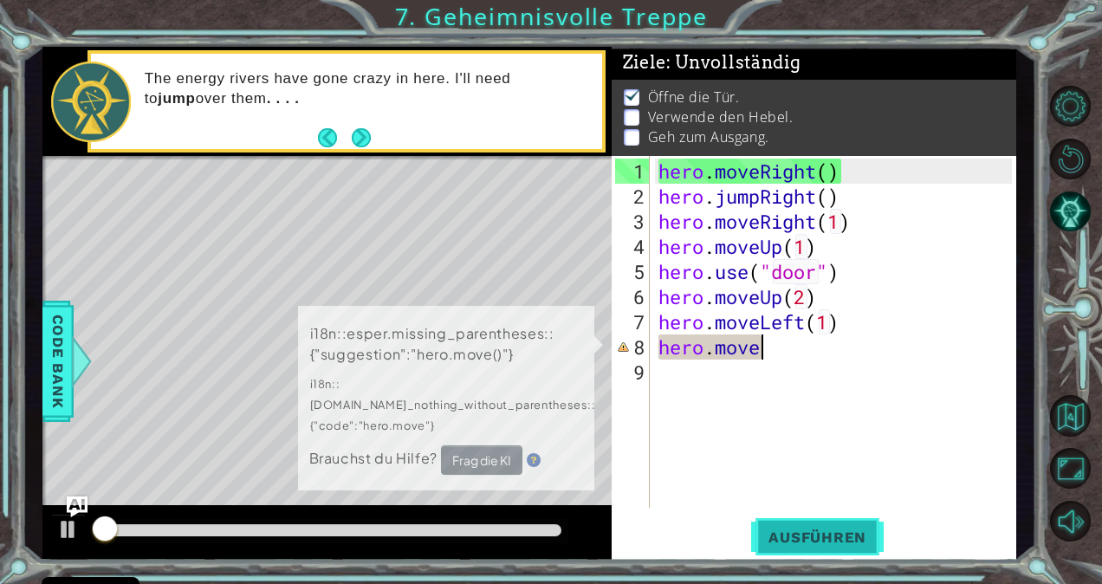
scroll to position [11, 0]
